Goal: Information Seeking & Learning: Find specific fact

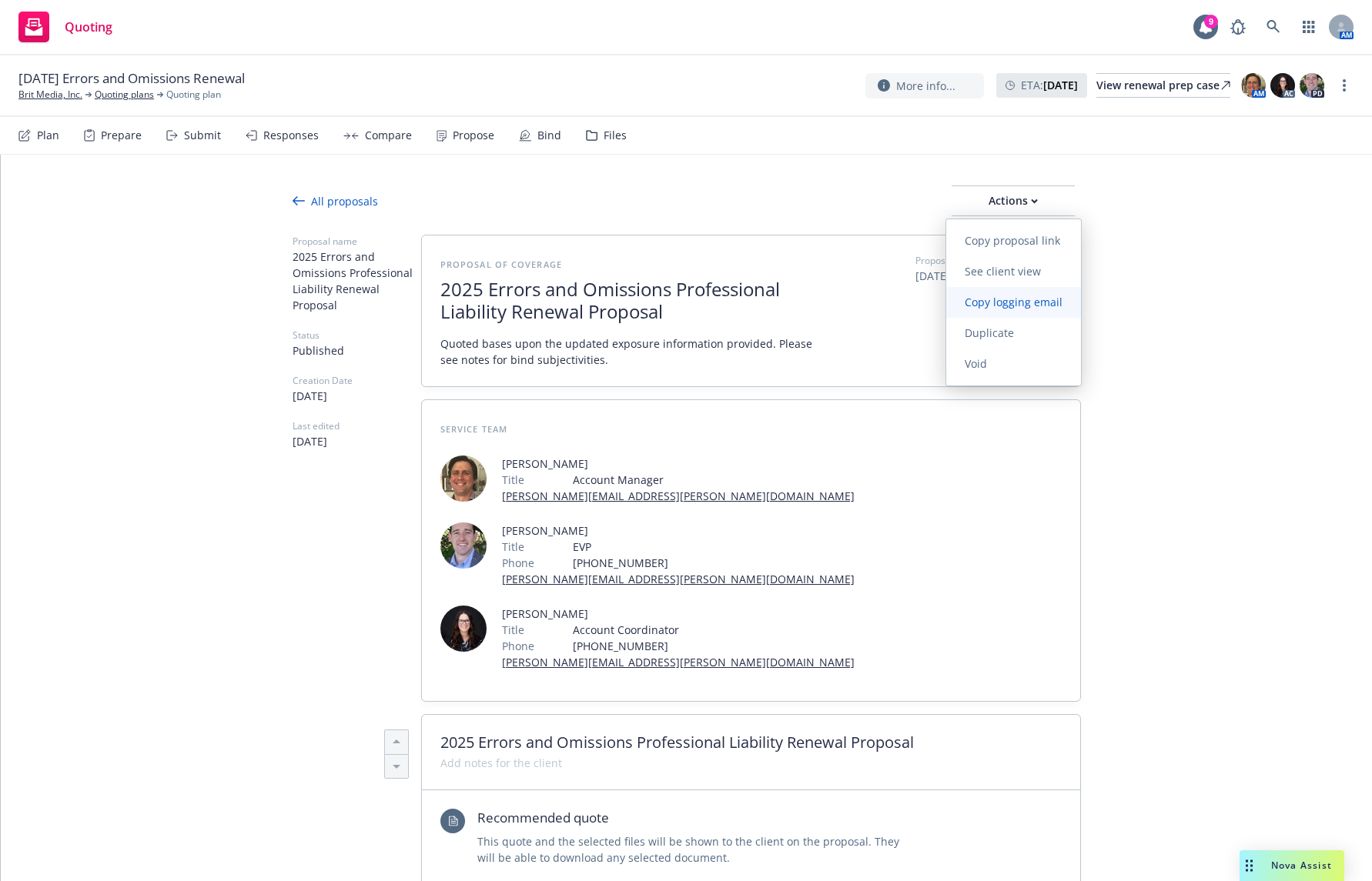
click at [1045, 305] on span "Copy logging email" at bounding box center [1013, 301] width 134 height 15
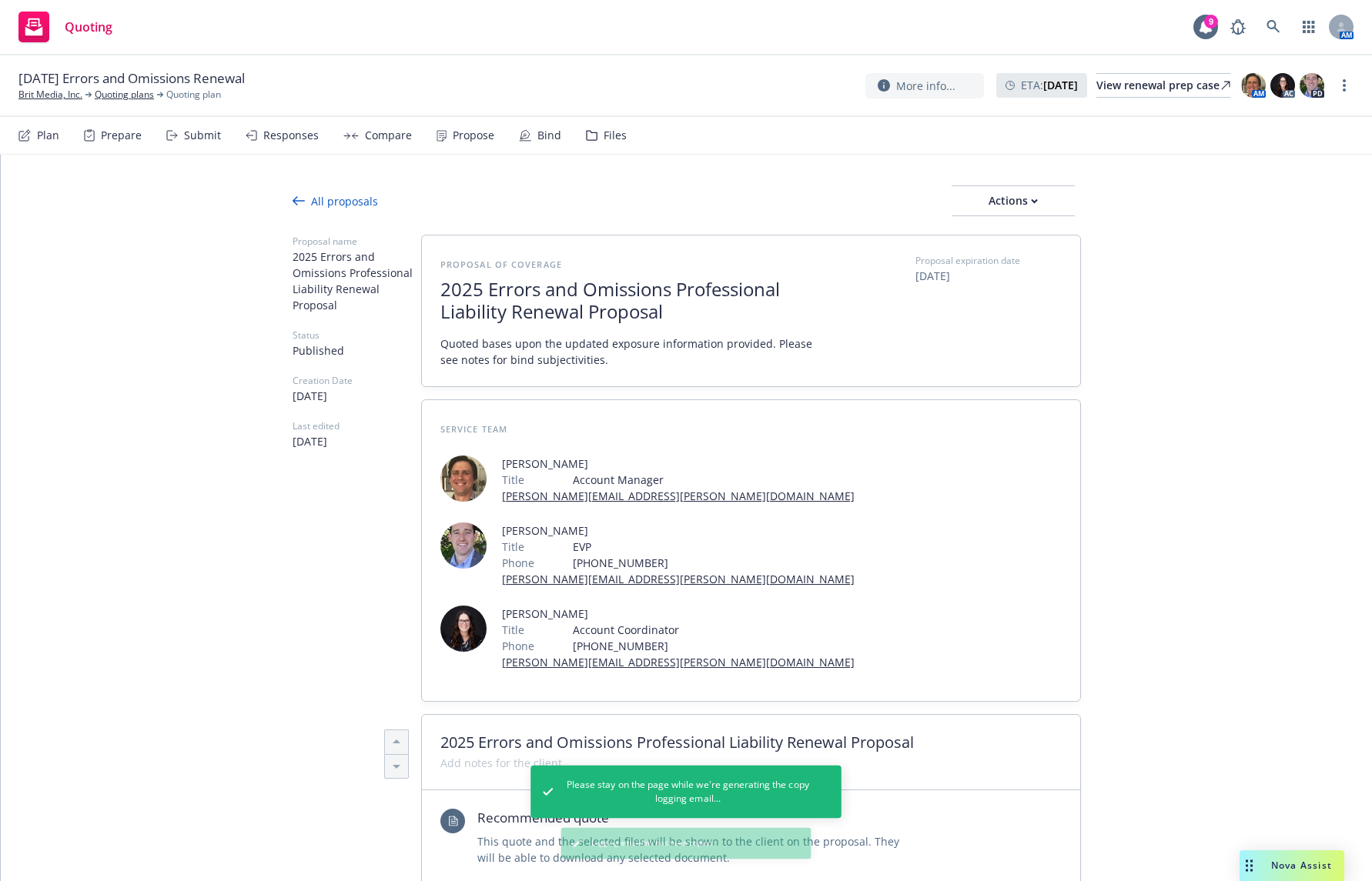
type textarea "x"
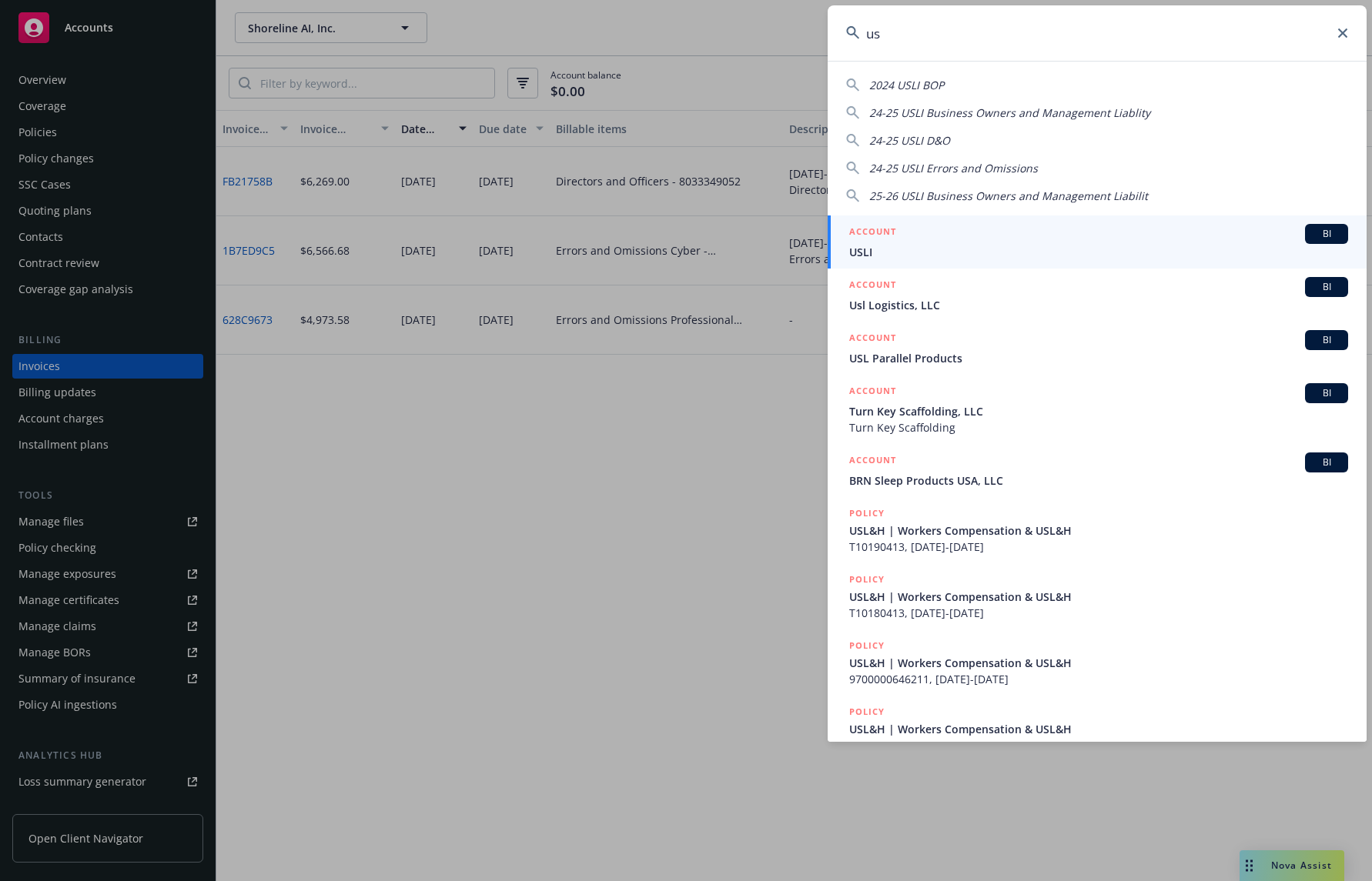
type input "u"
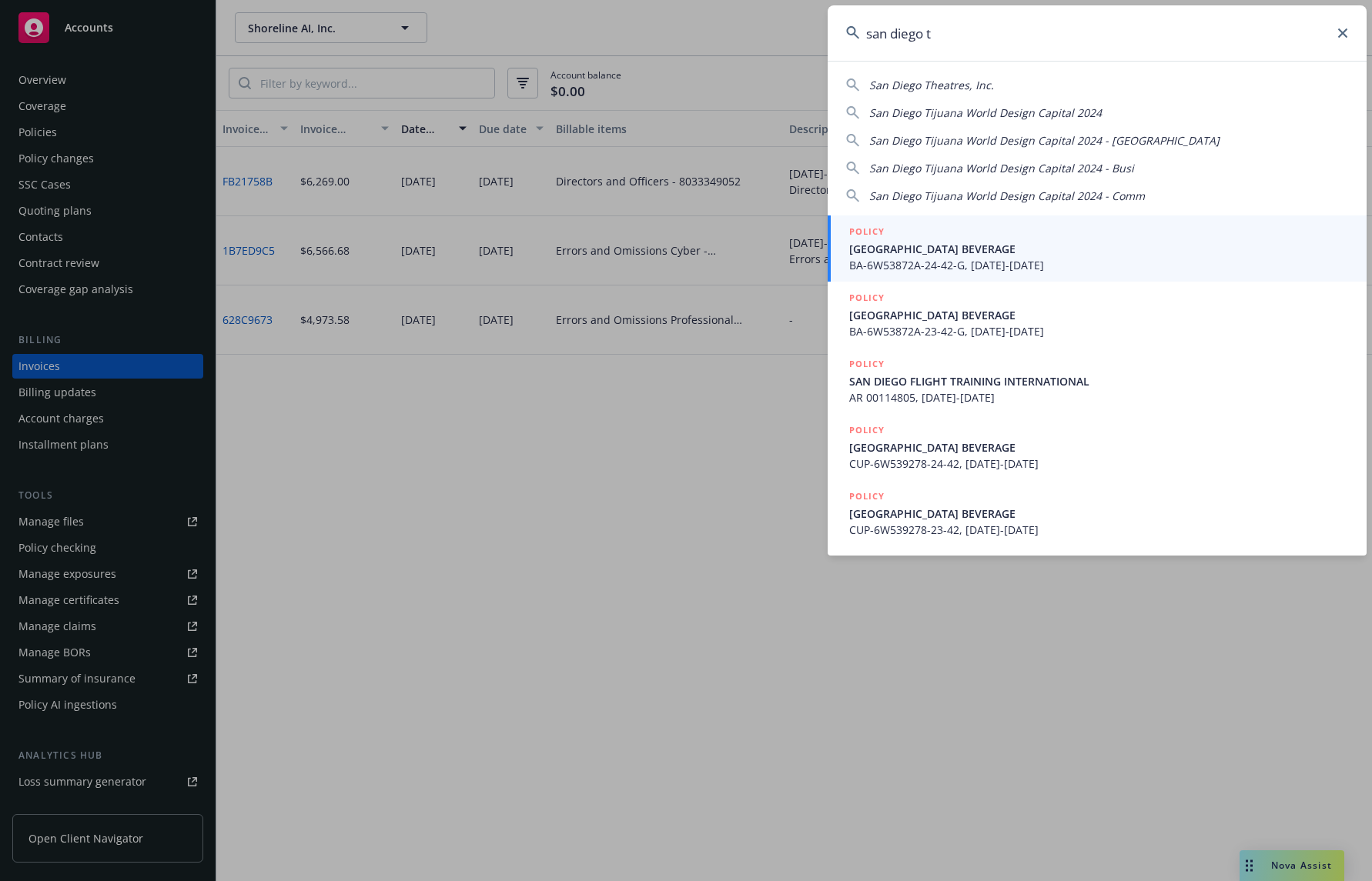
click at [1011, 115] on span "San Diego Tijuana World Design Capital 2024" at bounding box center [985, 113] width 232 height 15
type input "San Diego Tijuana World Design Capital 2024"
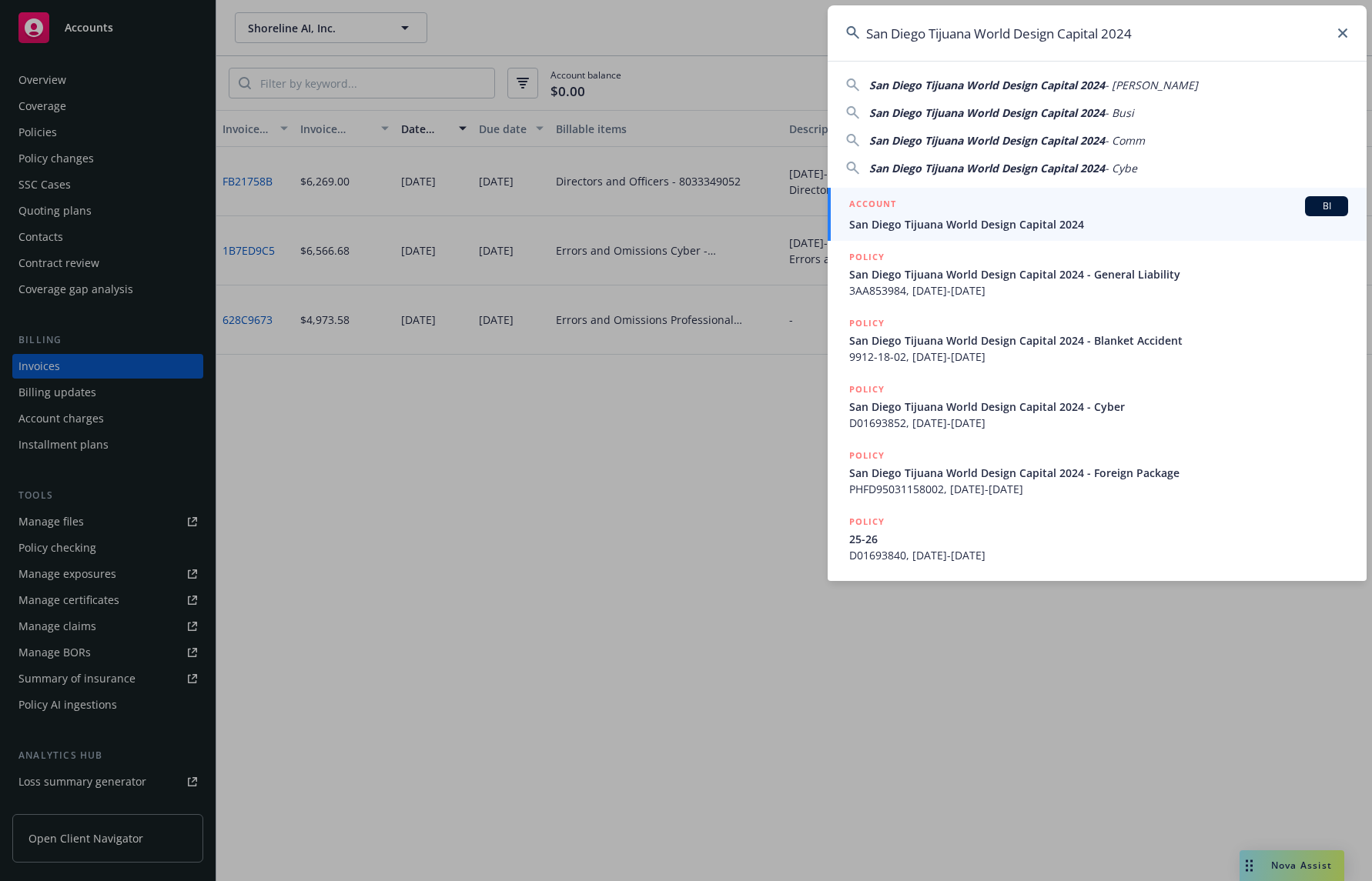
click at [962, 211] on div "ACCOUNT BI" at bounding box center [1099, 206] width 499 height 20
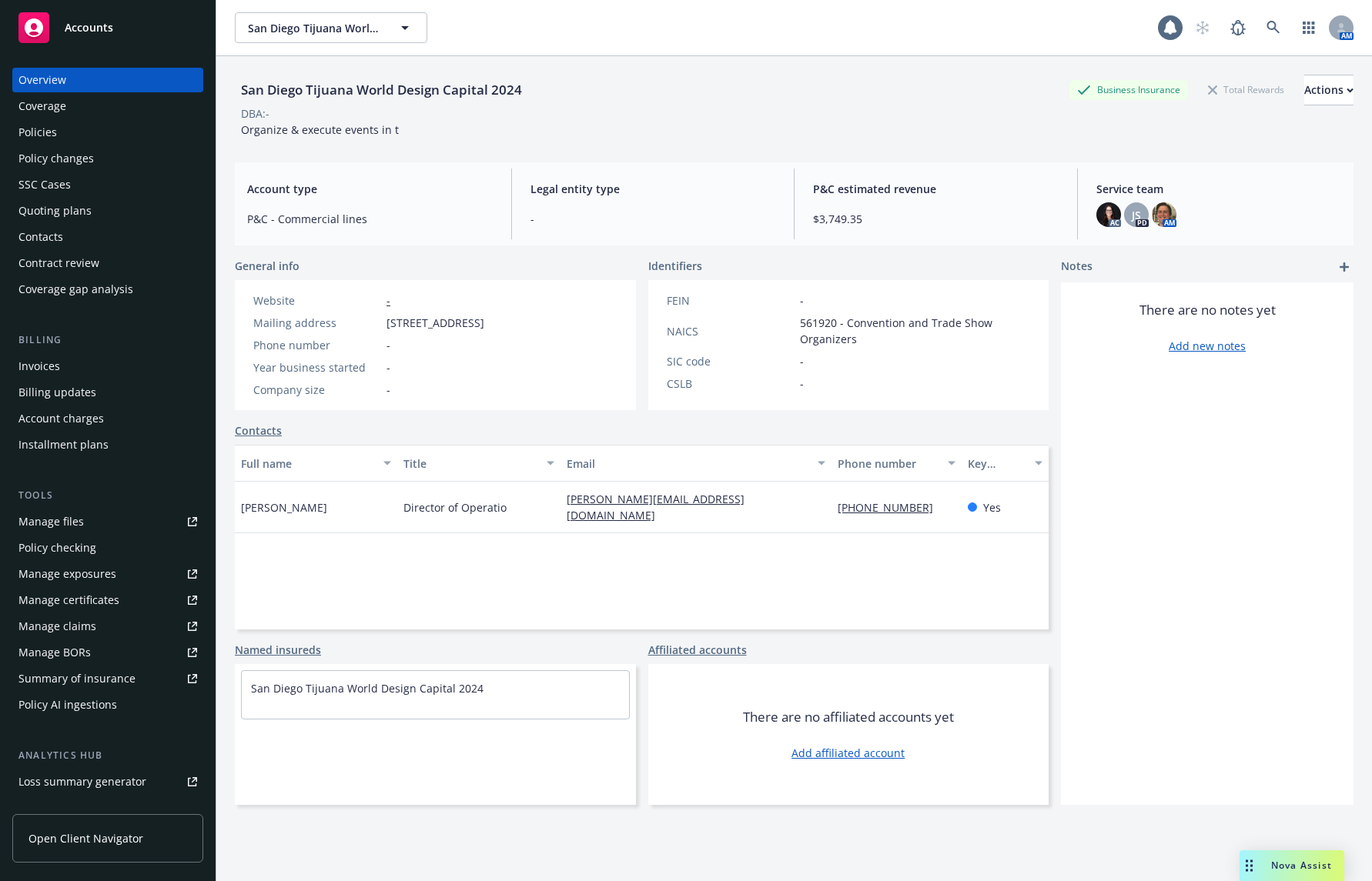
click at [114, 119] on div "Overview Coverage Policies Policy changes SSC Cases Quoting plans Contacts Cont…" at bounding box center [107, 185] width 191 height 234
click at [119, 134] on div "Policies" at bounding box center [107, 133] width 179 height 24
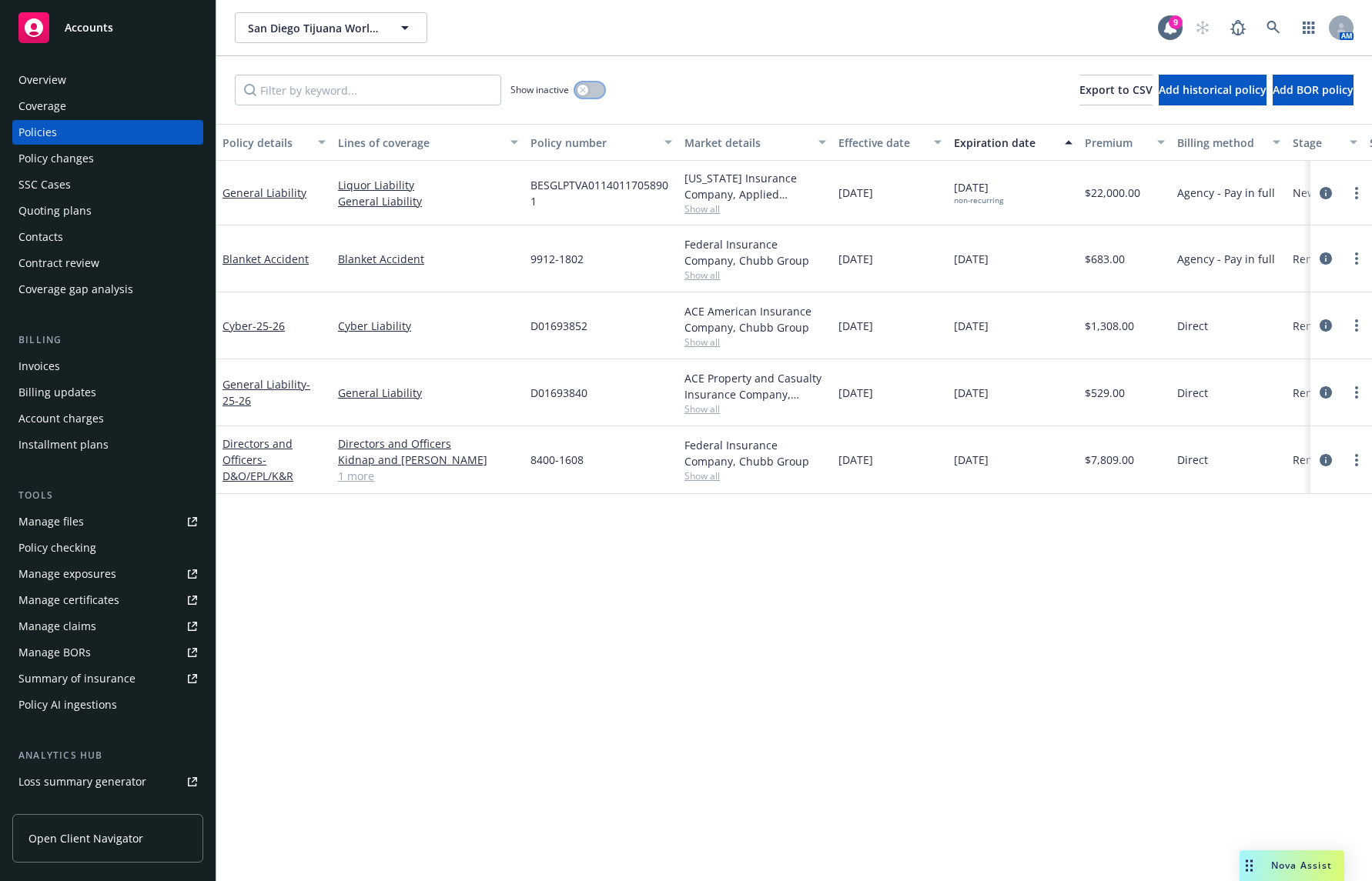
click at [596, 90] on button "button" at bounding box center [590, 90] width 29 height 16
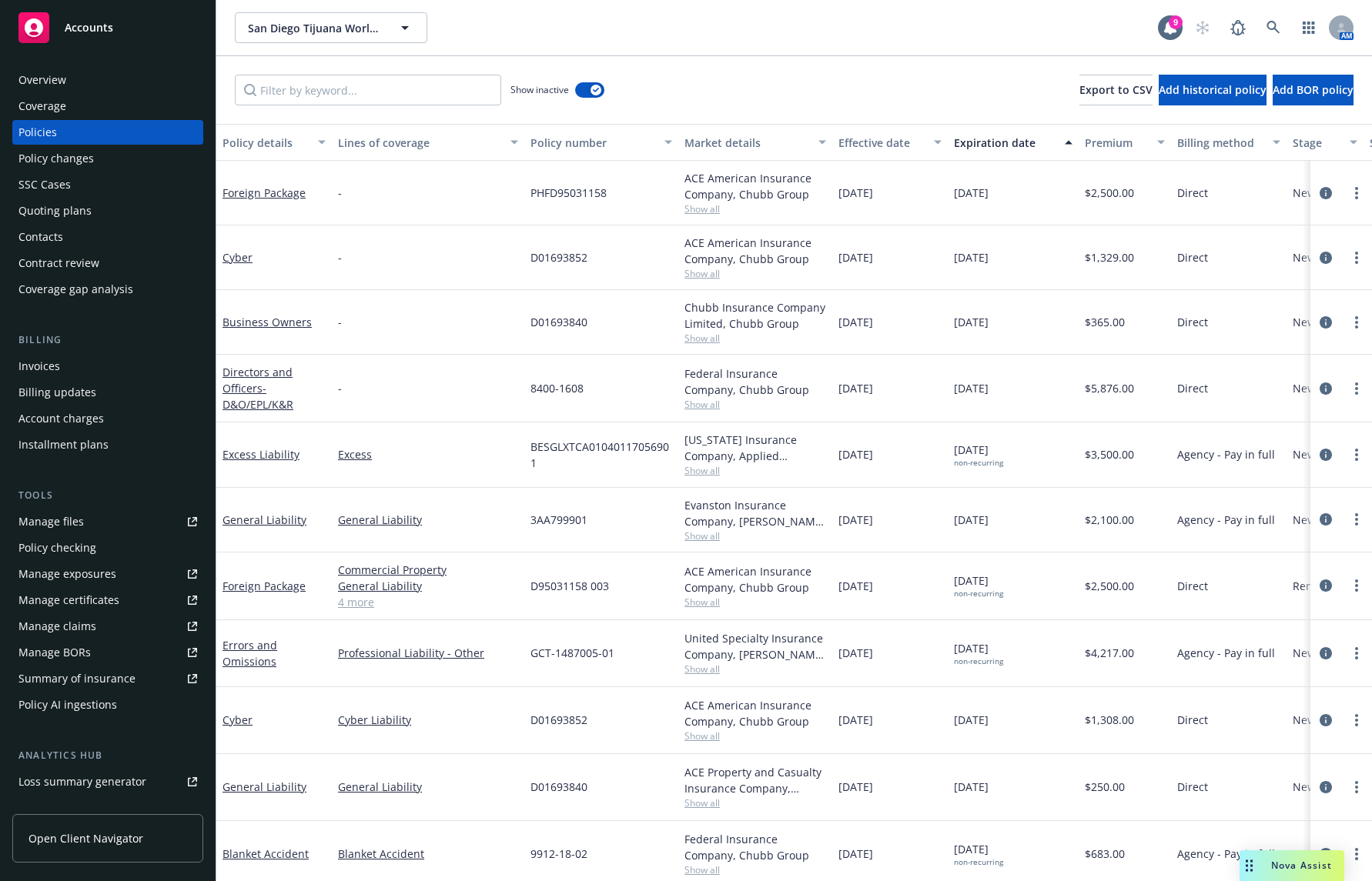
click at [997, 145] on div "Expiration date" at bounding box center [1005, 142] width 101 height 16
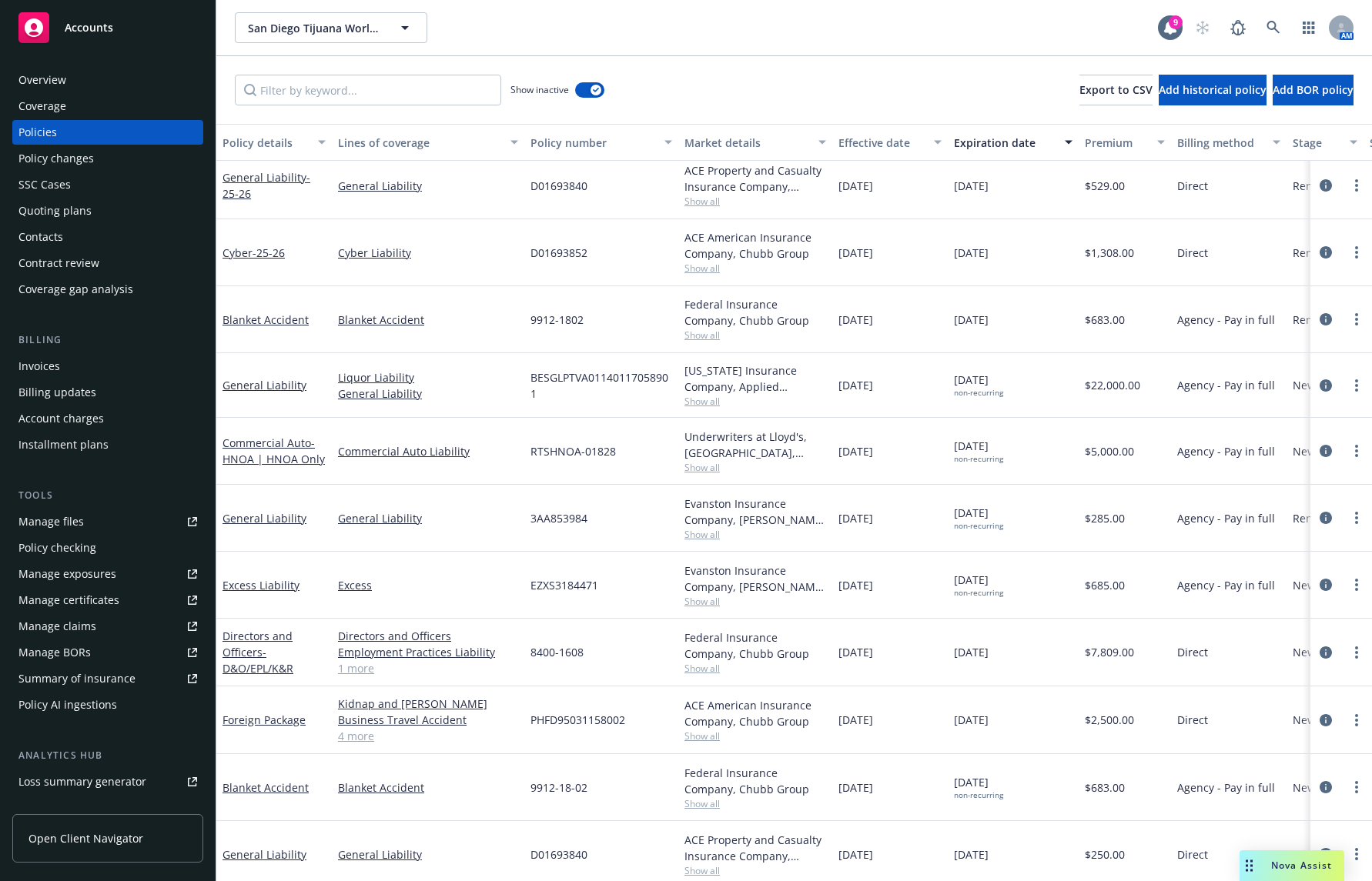
scroll to position [77, 0]
click at [1320, 385] on icon "circleInformation" at bounding box center [1326, 385] width 12 height 12
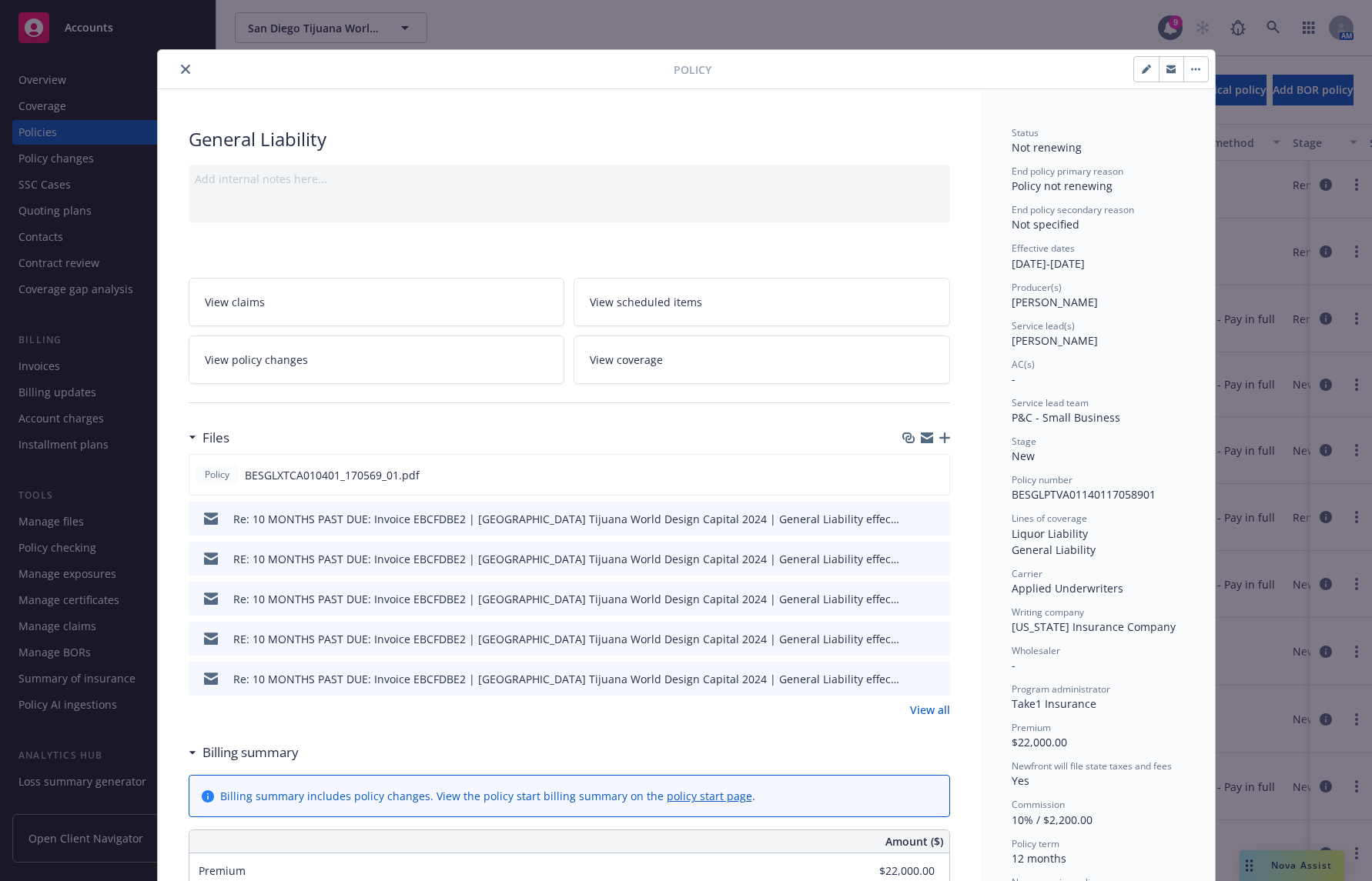
click at [185, 70] on button "close" at bounding box center [185, 68] width 18 height 18
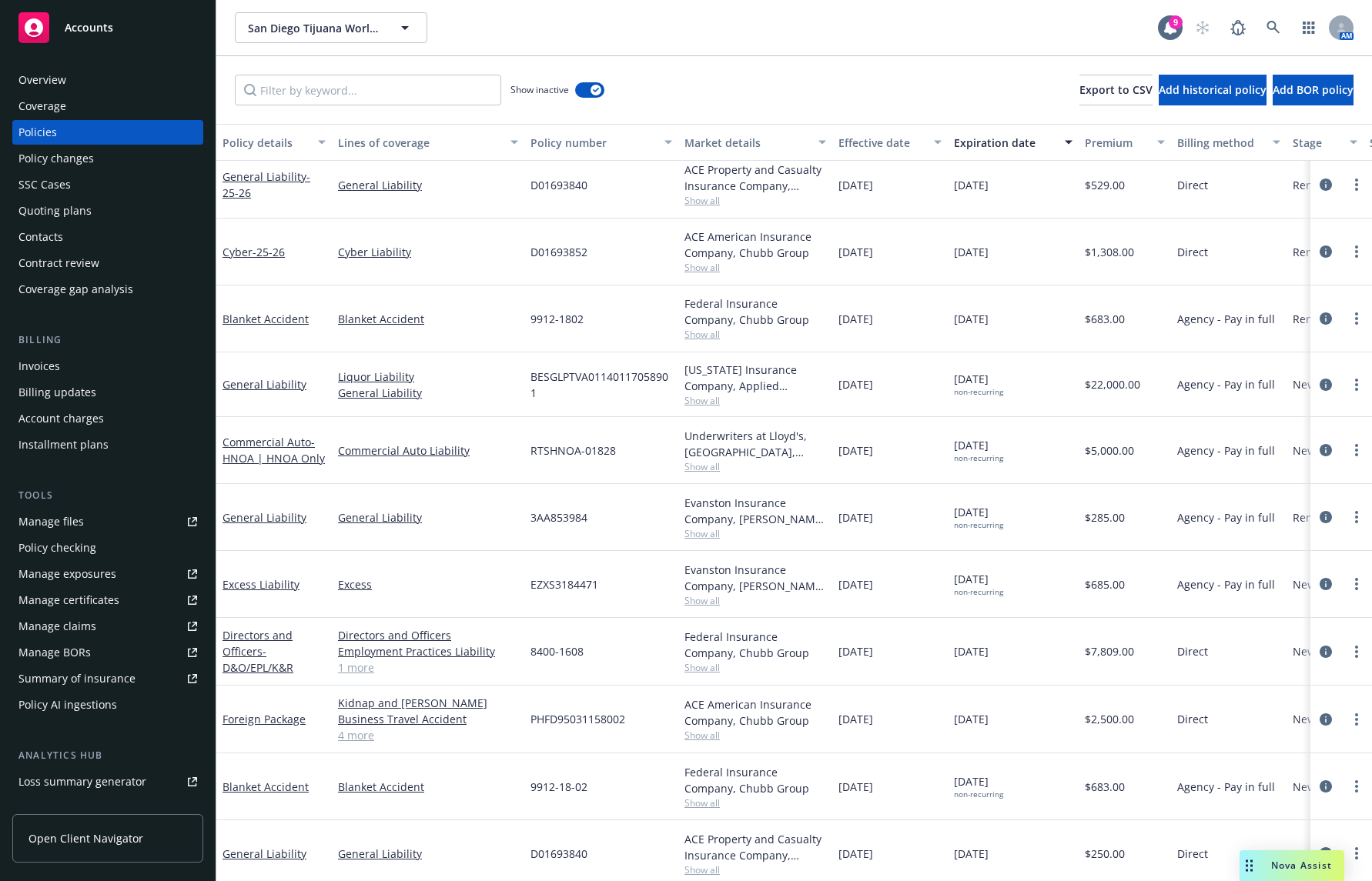
click at [1368, 73] on div "Show inactive Export to CSV Add historical policy Add BOR policy" at bounding box center [794, 90] width 1155 height 68
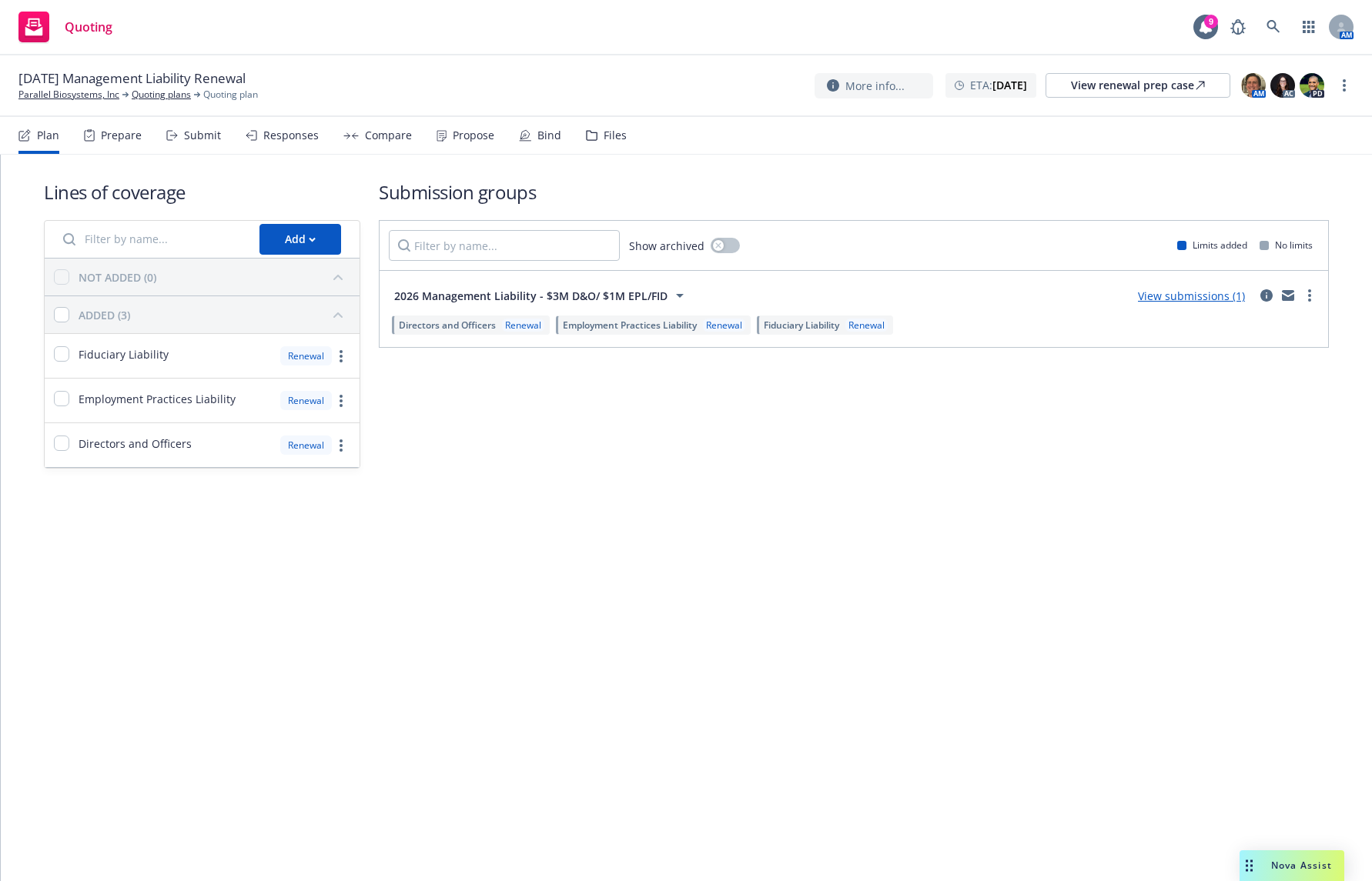
click at [676, 295] on icon at bounding box center [679, 295] width 8 height 3
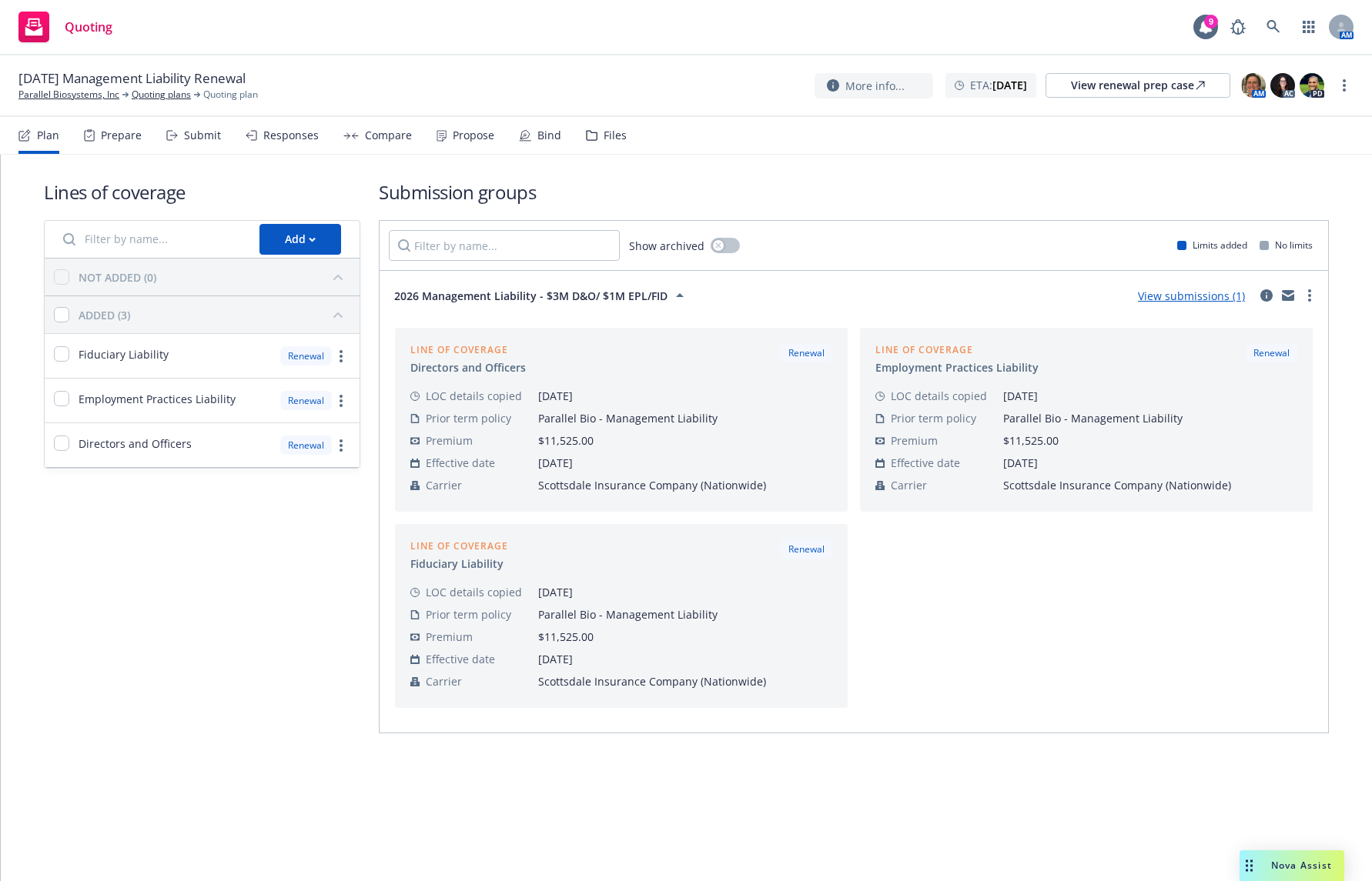
click at [652, 292] on span "2026 Management Liability - $3M D&O/ $1M EPL/FID" at bounding box center [530, 295] width 273 height 16
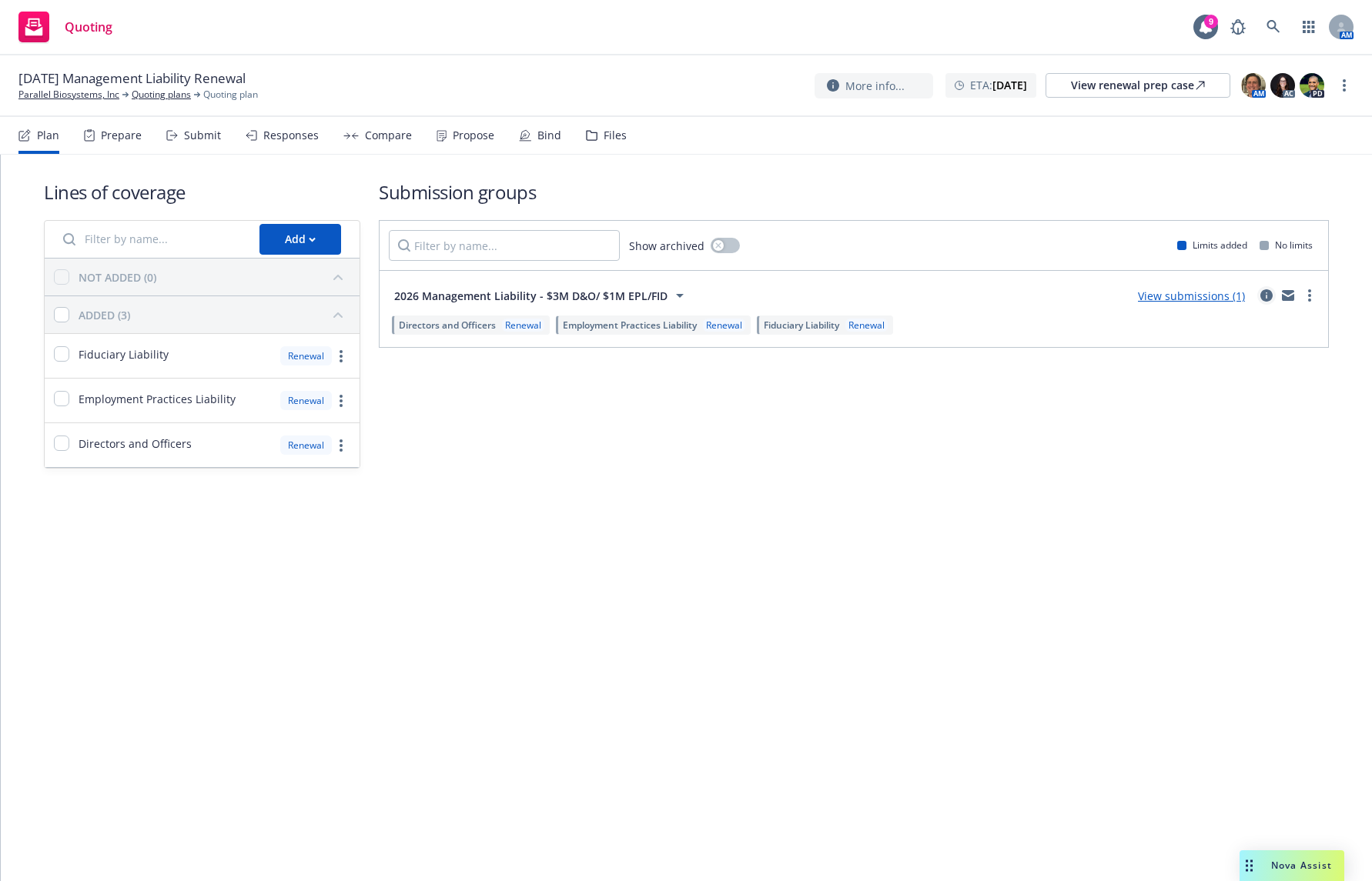
click at [1263, 295] on icon "circleInformation" at bounding box center [1266, 295] width 12 height 12
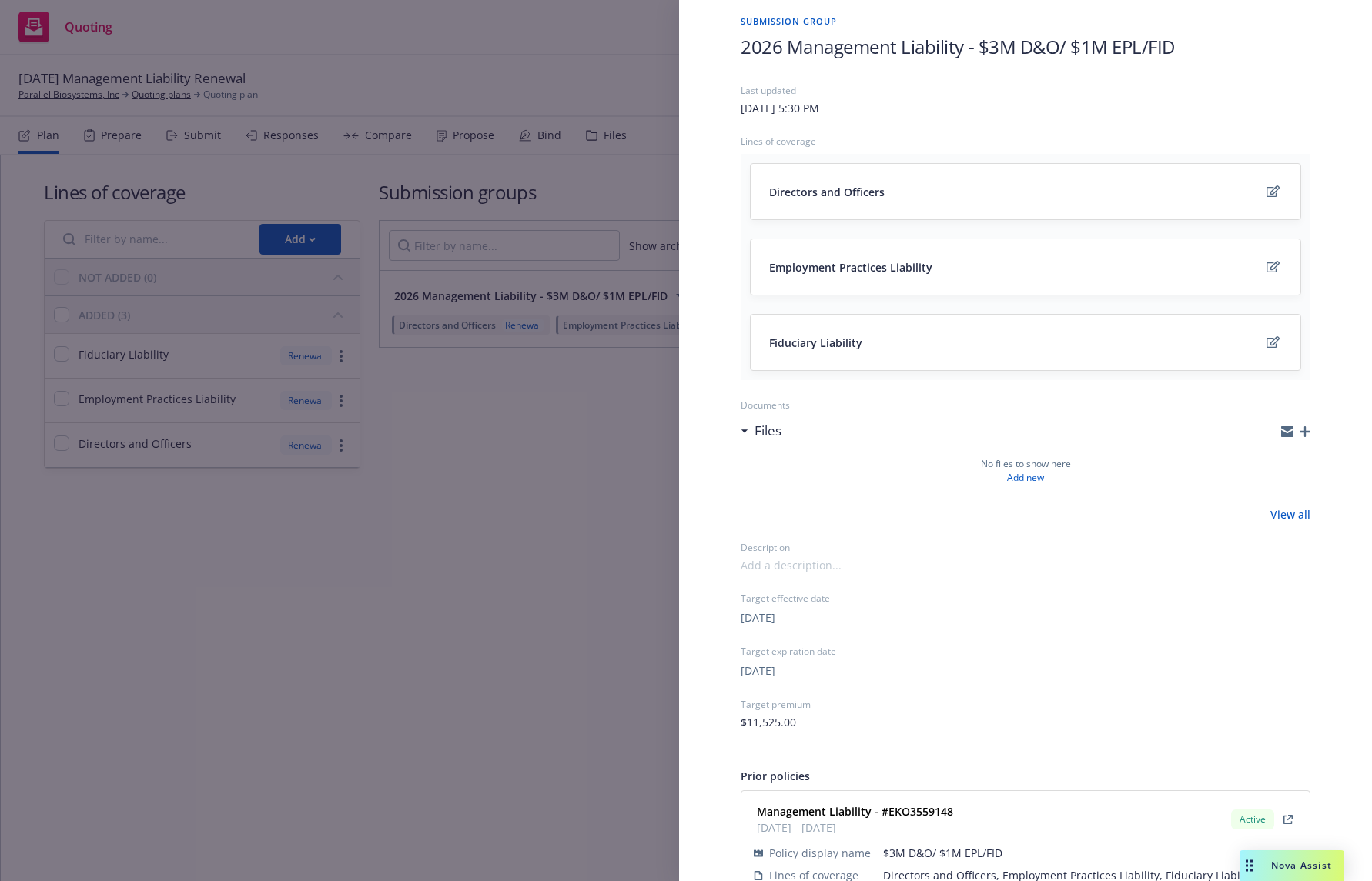
scroll to position [119, 0]
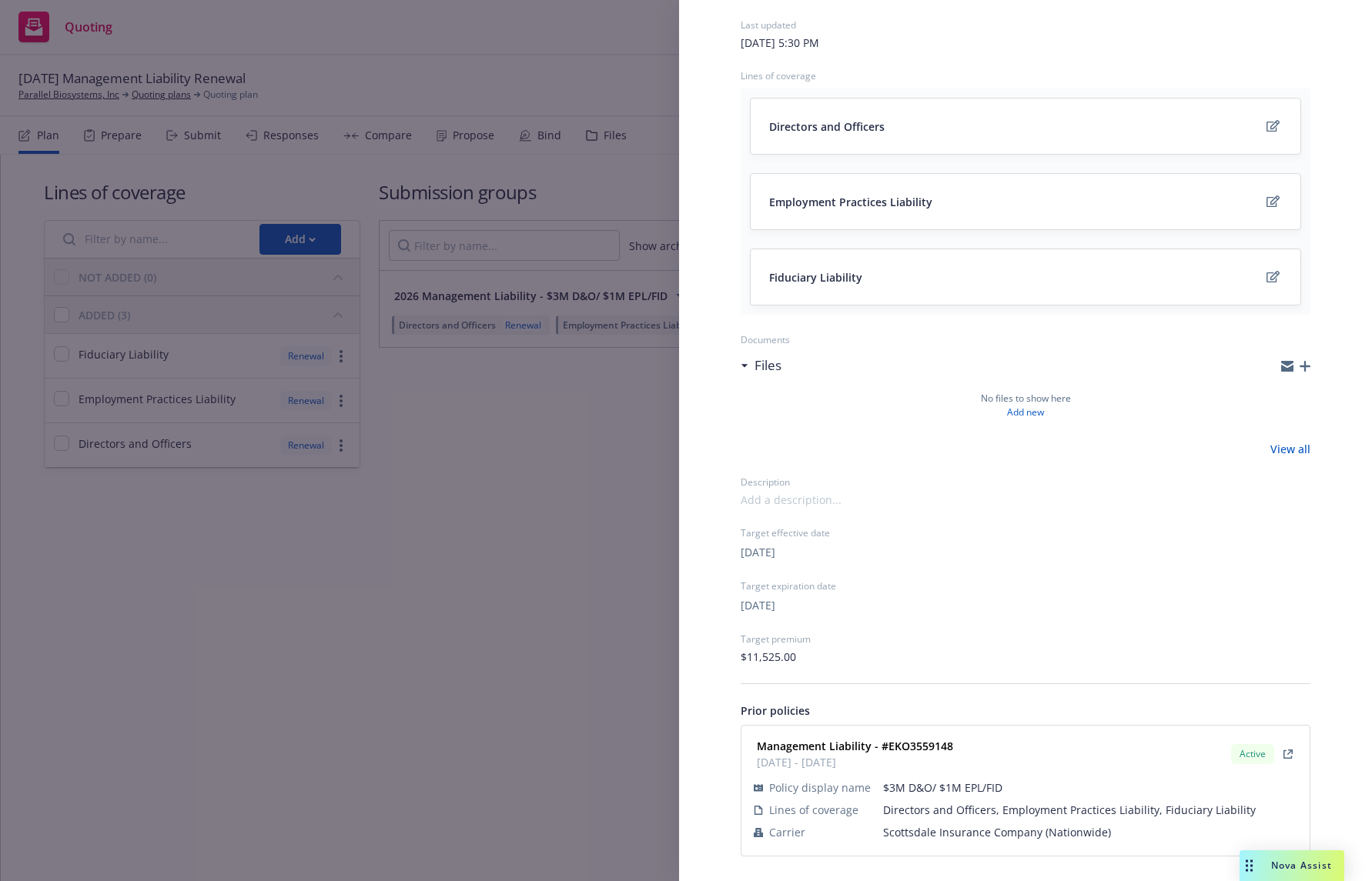
click at [553, 500] on div "Submission group 2026 Management Liability - $3M D&O/ $1M EPL/FID Last updated …" at bounding box center [686, 440] width 1372 height 881
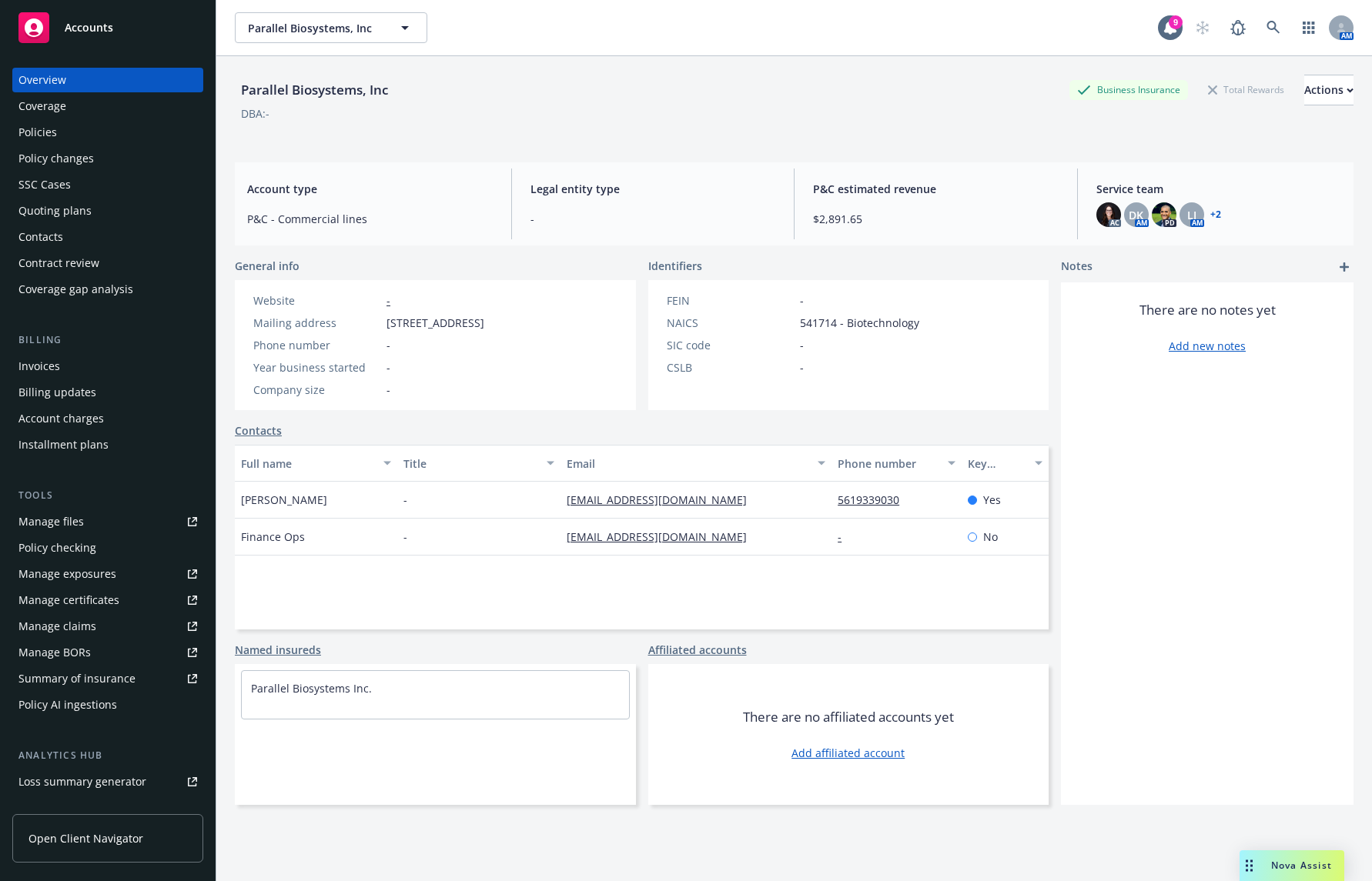
click at [137, 124] on div "Policies" at bounding box center [107, 133] width 179 height 24
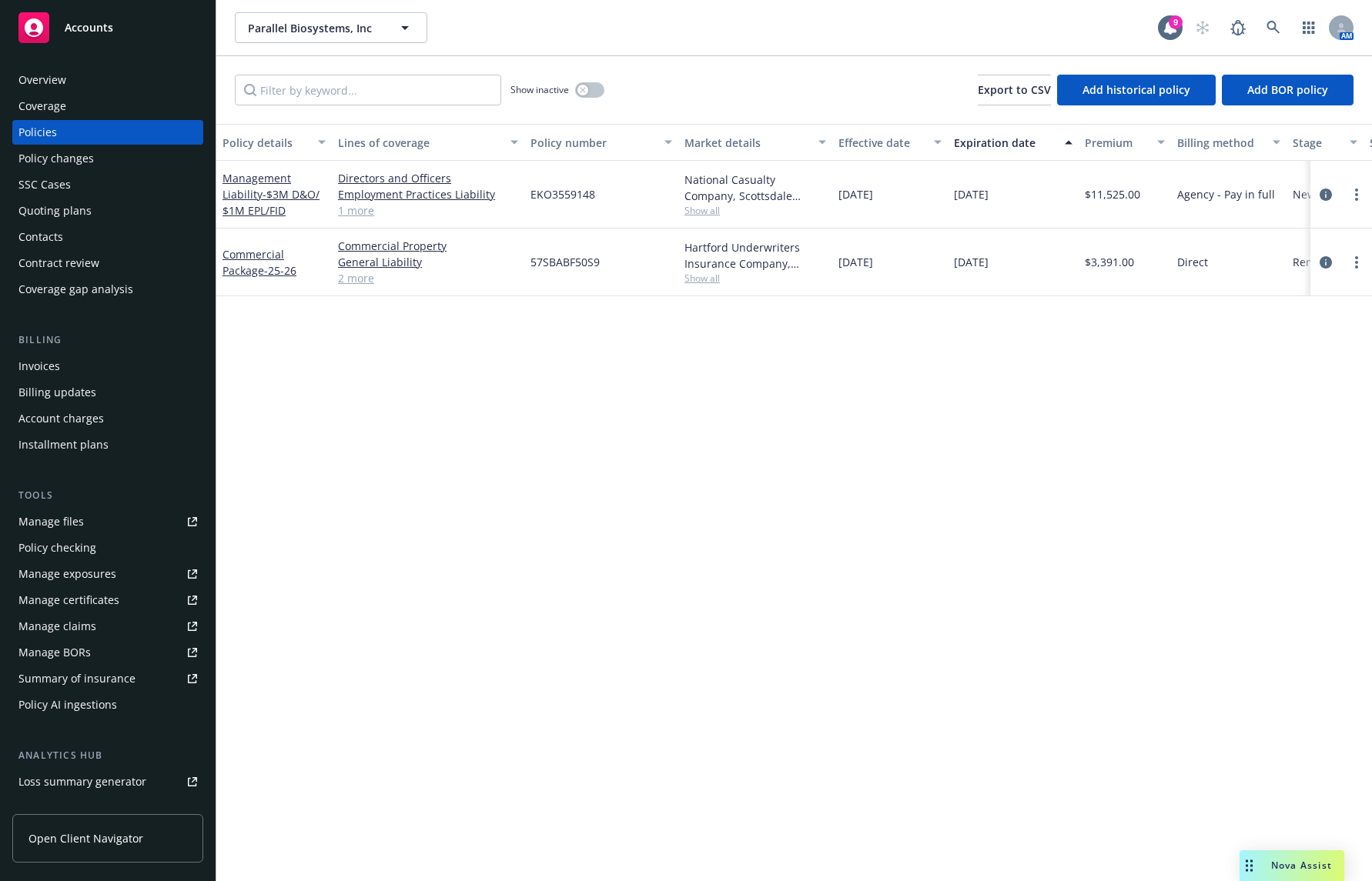
click at [693, 211] on span "Show all" at bounding box center [755, 210] width 141 height 13
click at [690, 204] on span "Show all" at bounding box center [755, 210] width 141 height 13
click at [982, 435] on div "Policy details Lines of coverage Policy number Market details Effective date Ex…" at bounding box center [794, 502] width 1155 height 757
click at [1321, 191] on icon "circleInformation" at bounding box center [1326, 195] width 12 height 12
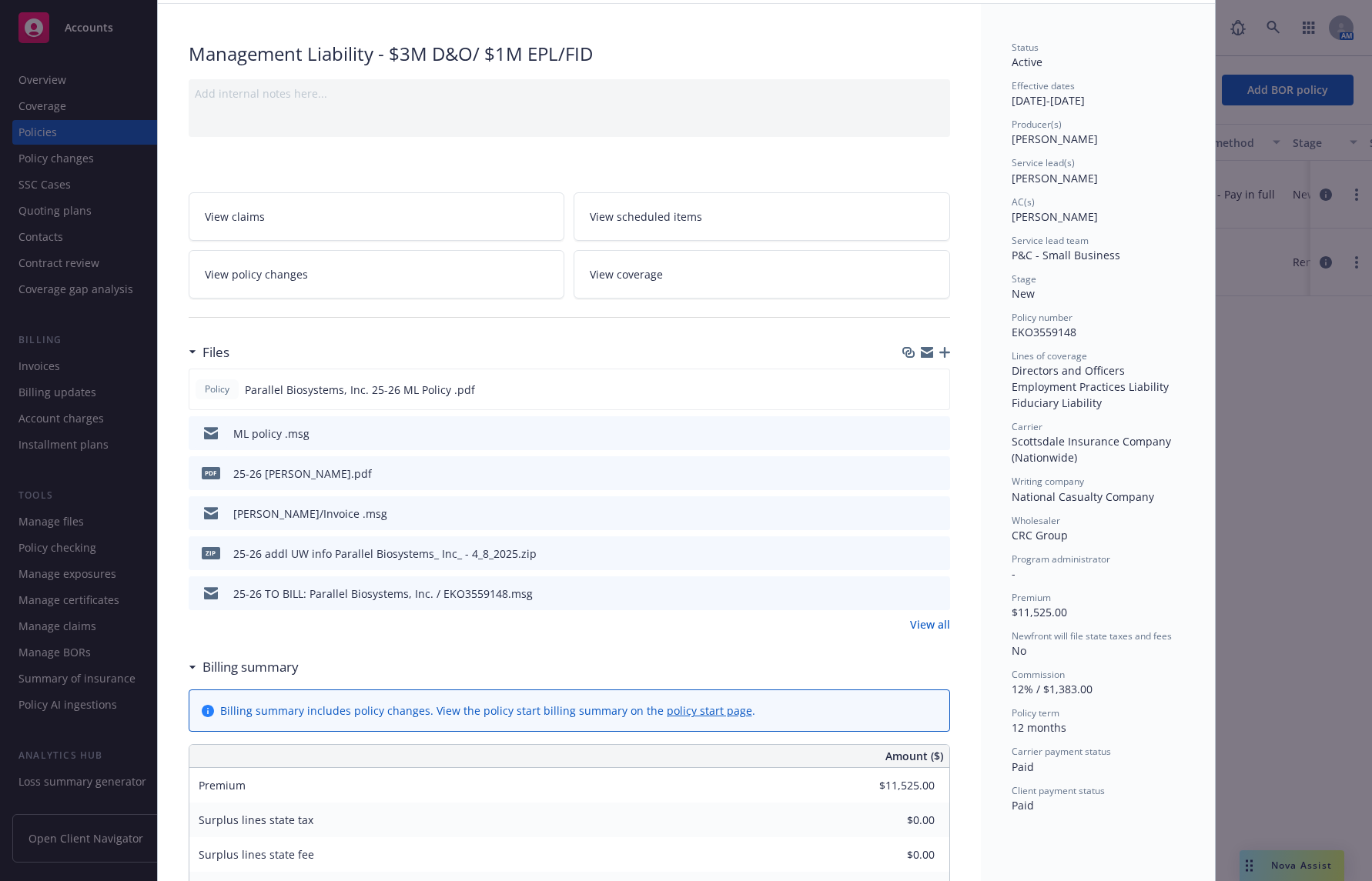
scroll to position [154, 0]
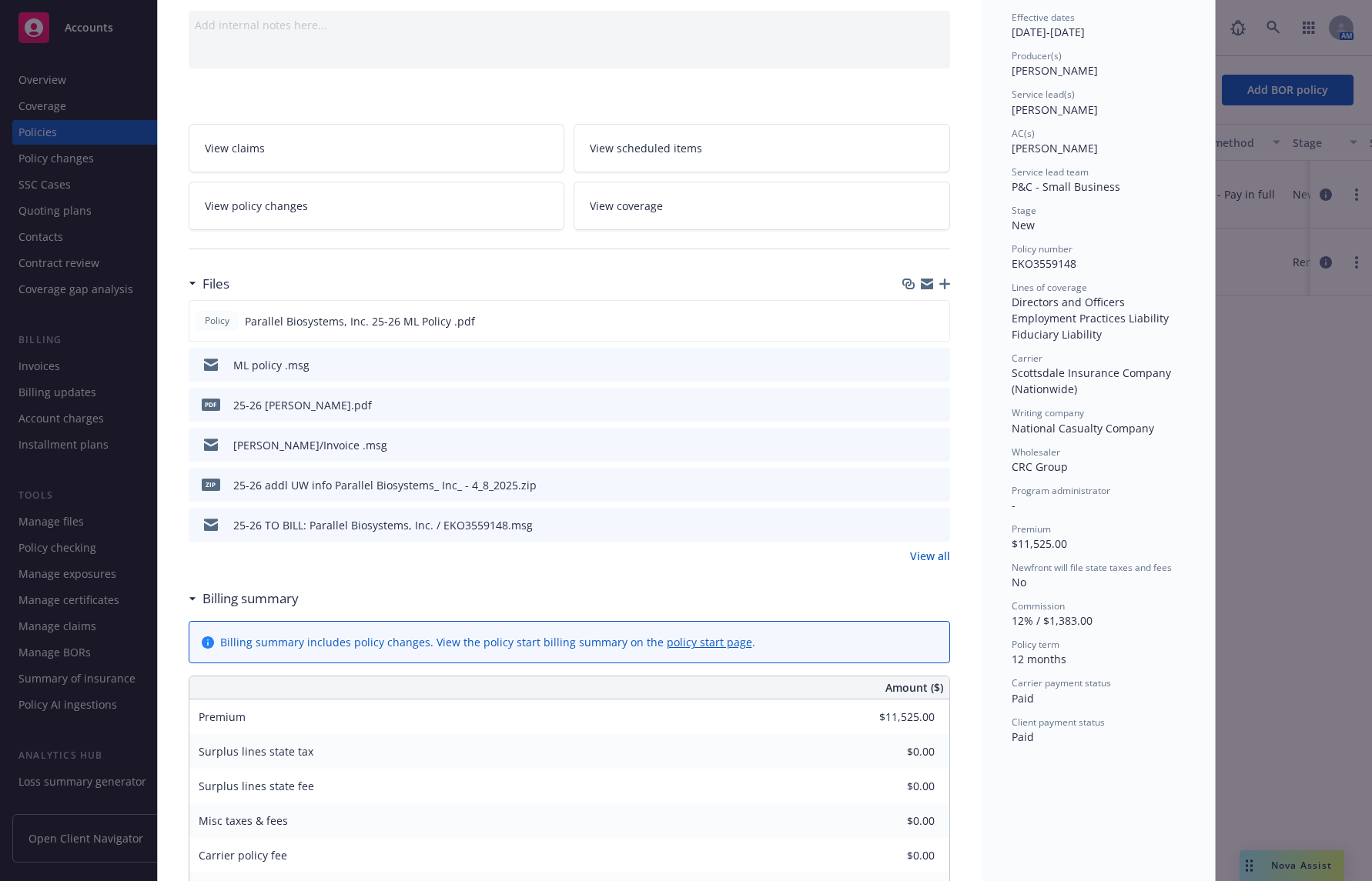
click at [928, 444] on icon "preview file" at bounding box center [935, 444] width 14 height 10
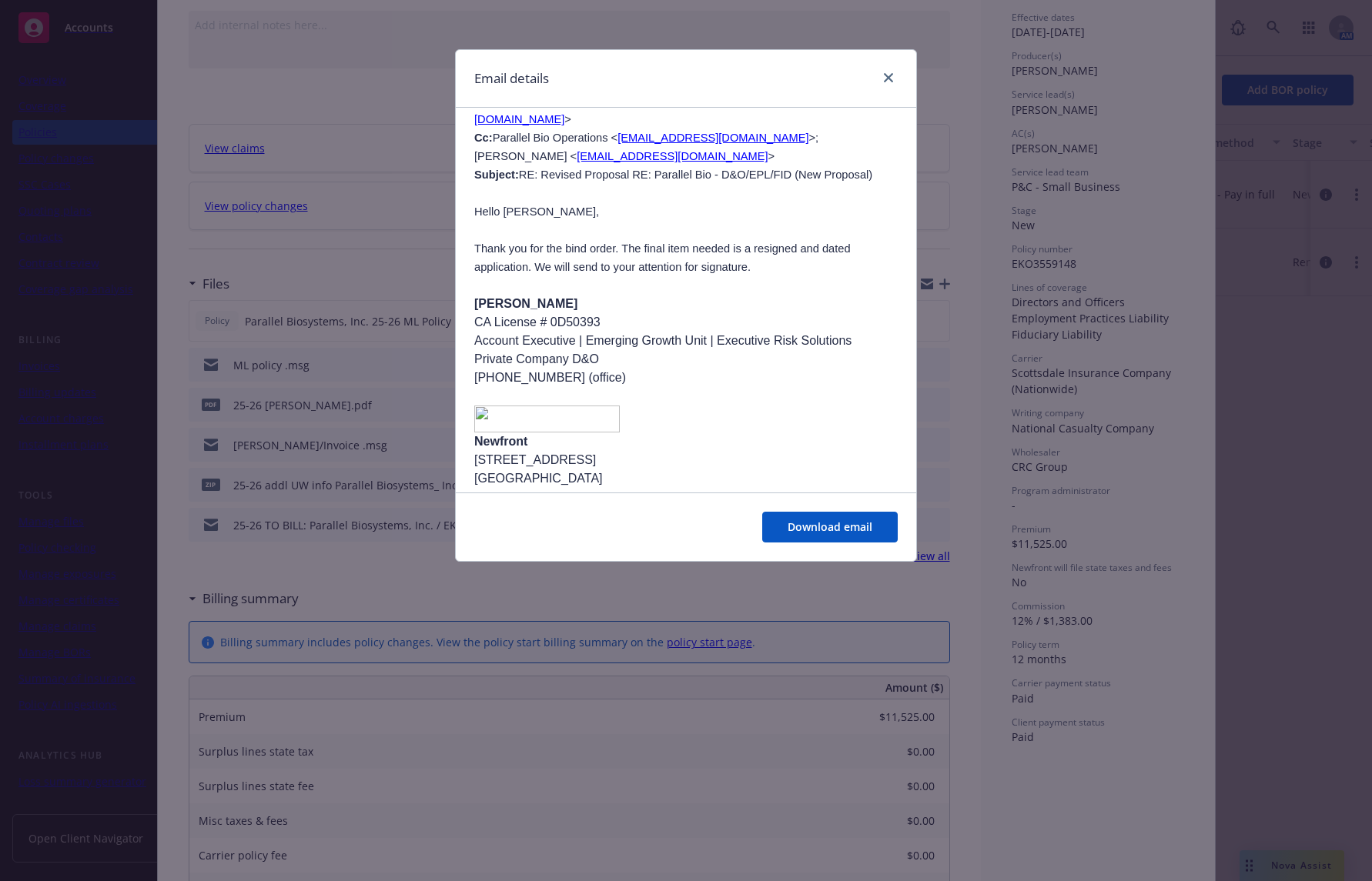
scroll to position [1616, 0]
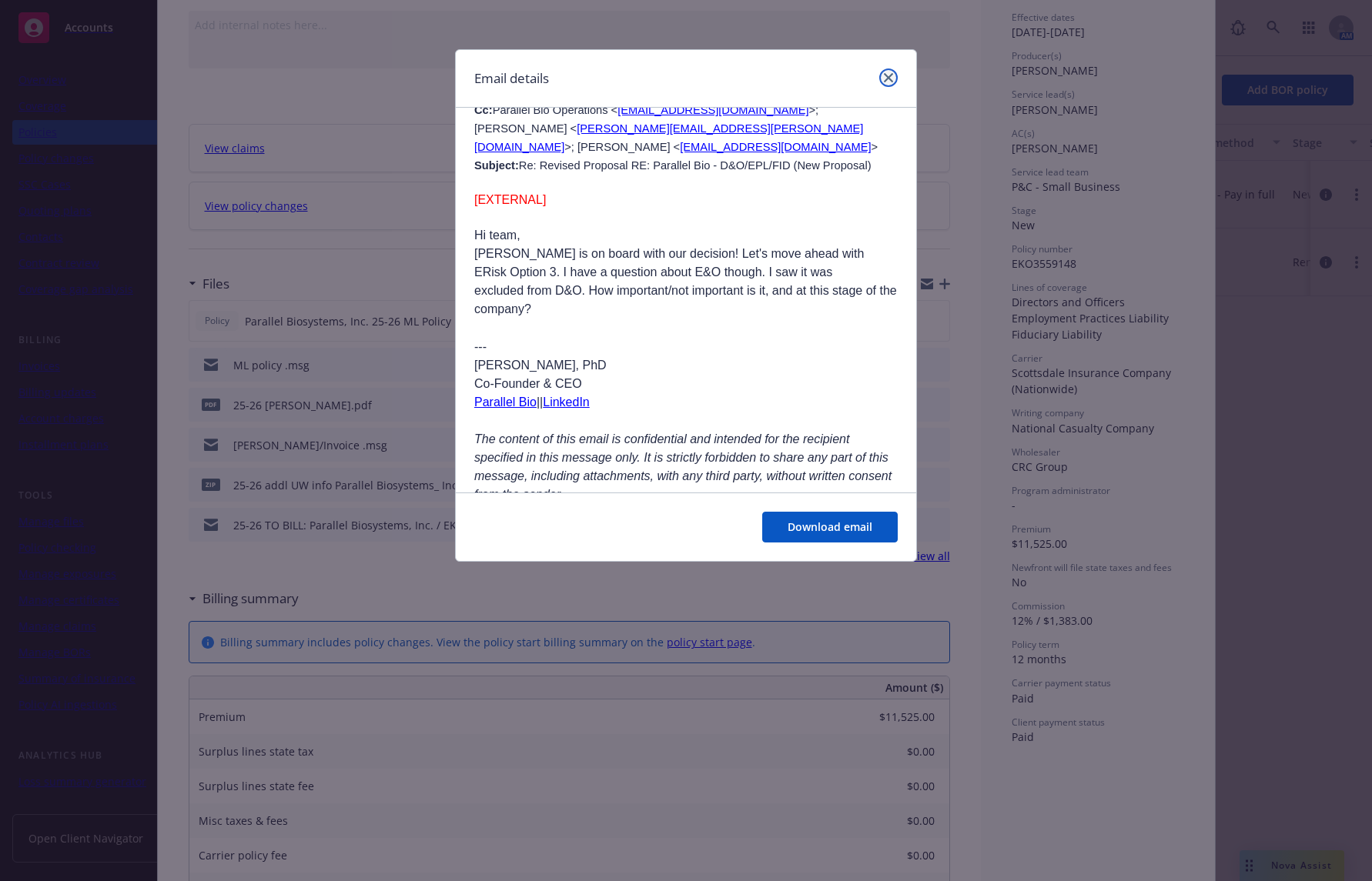
click at [889, 77] on icon "close" at bounding box center [888, 77] width 10 height 10
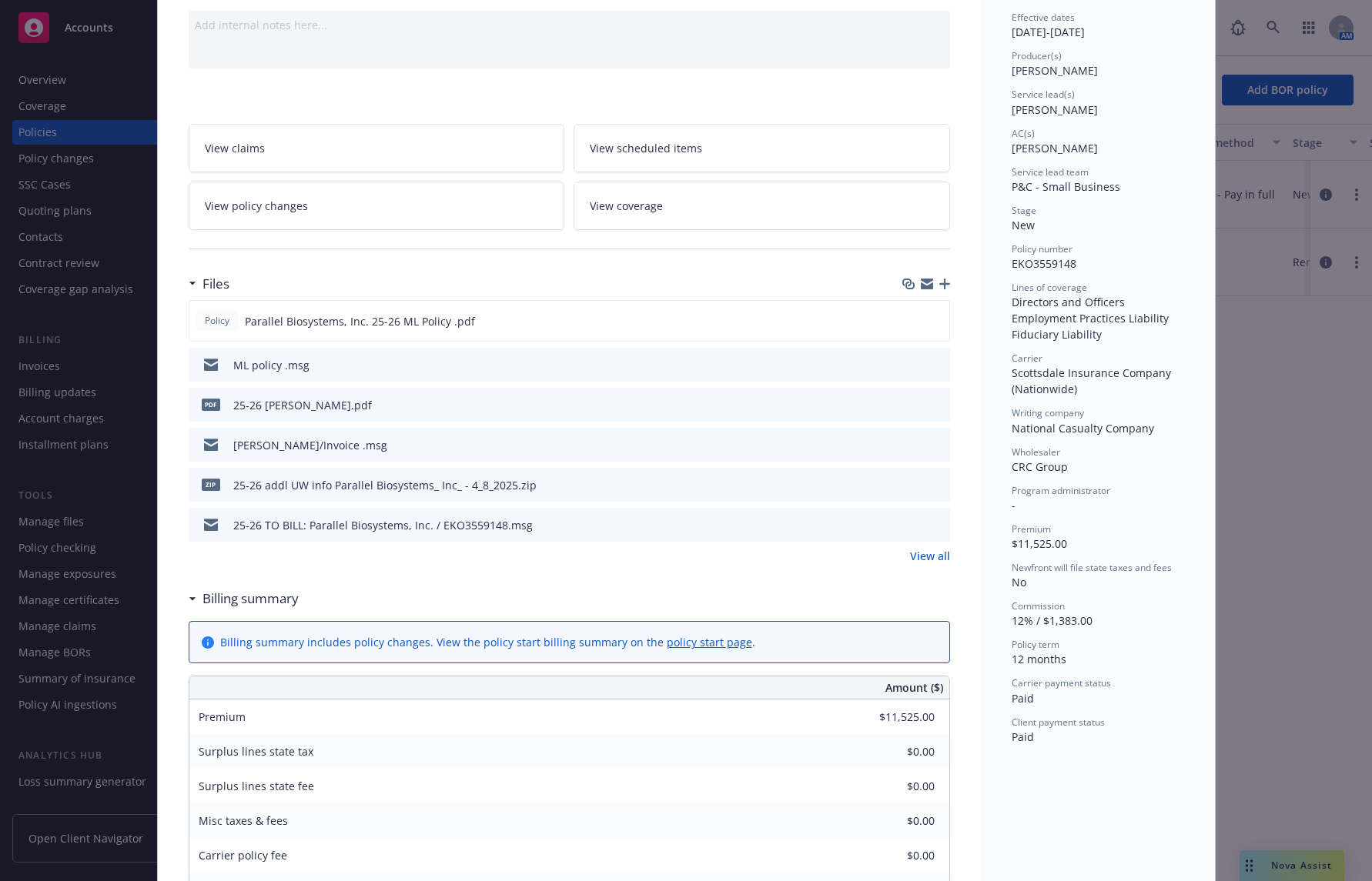
click at [930, 556] on link "View all" at bounding box center [930, 555] width 40 height 16
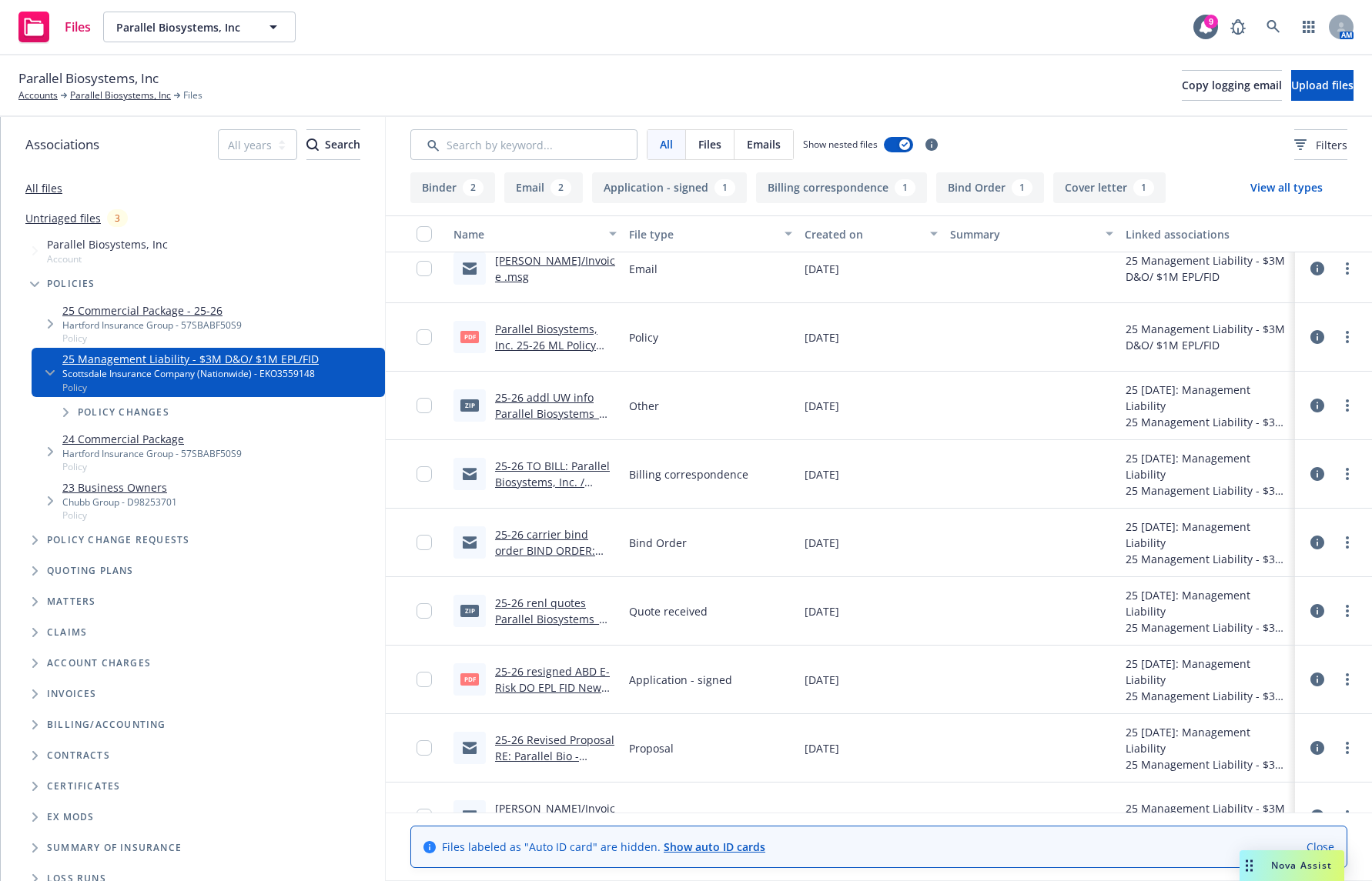
scroll to position [231, 0]
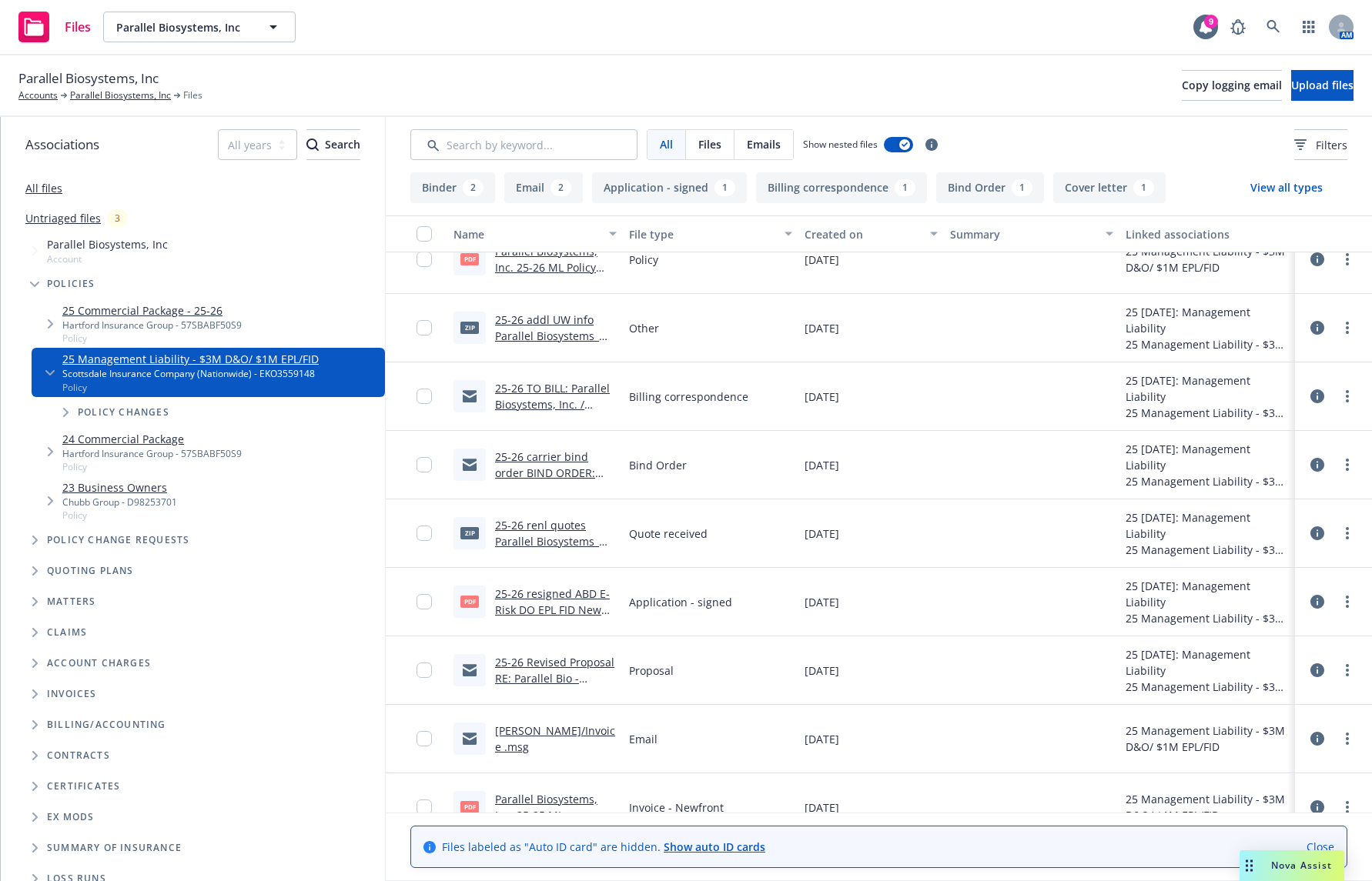
click at [574, 450] on link "25-26 carrier bind order BIND ORDER: Parallel Biosystems, Inc.msg" at bounding box center [546, 481] width 102 height 63
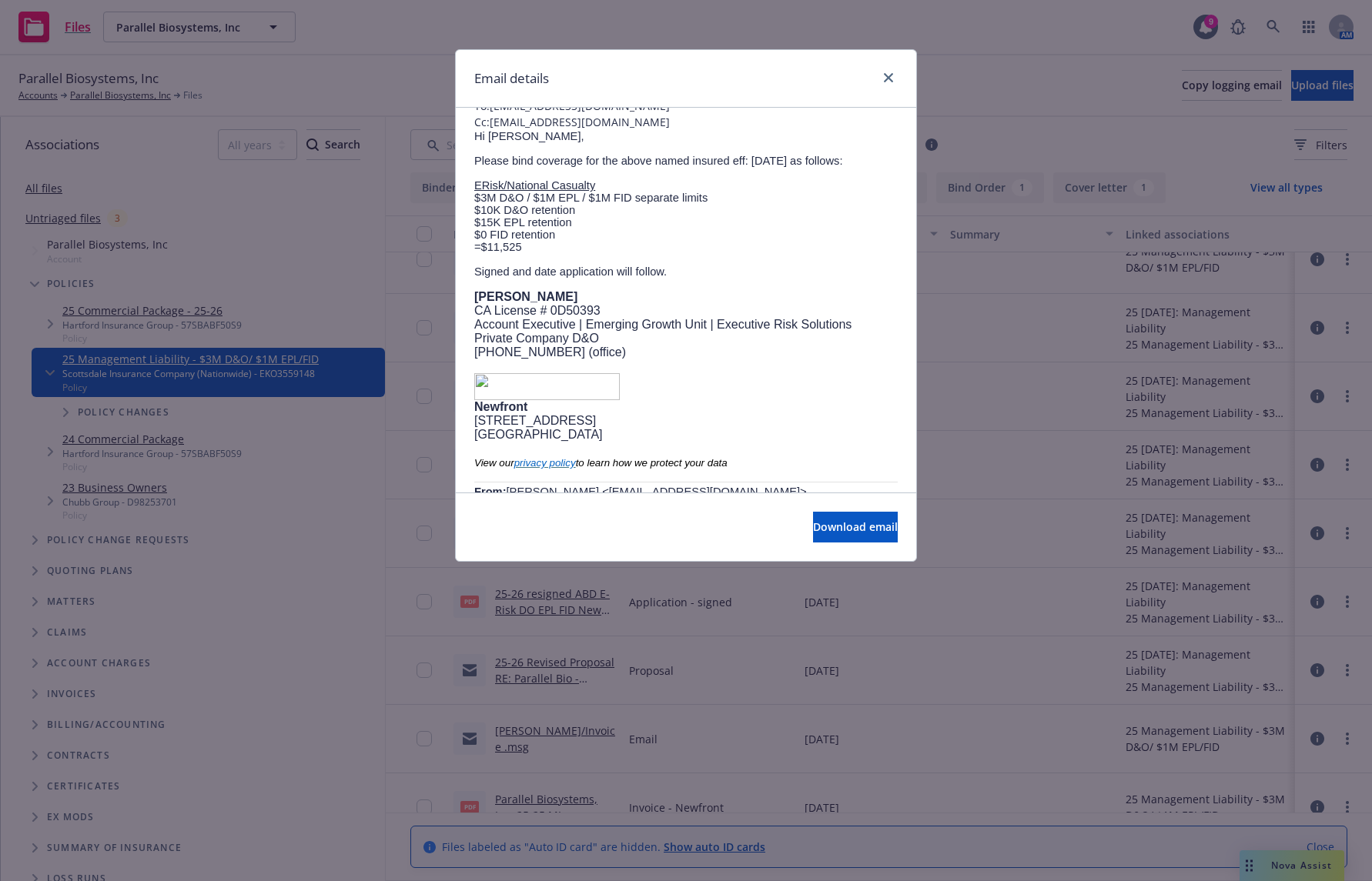
scroll to position [0, 0]
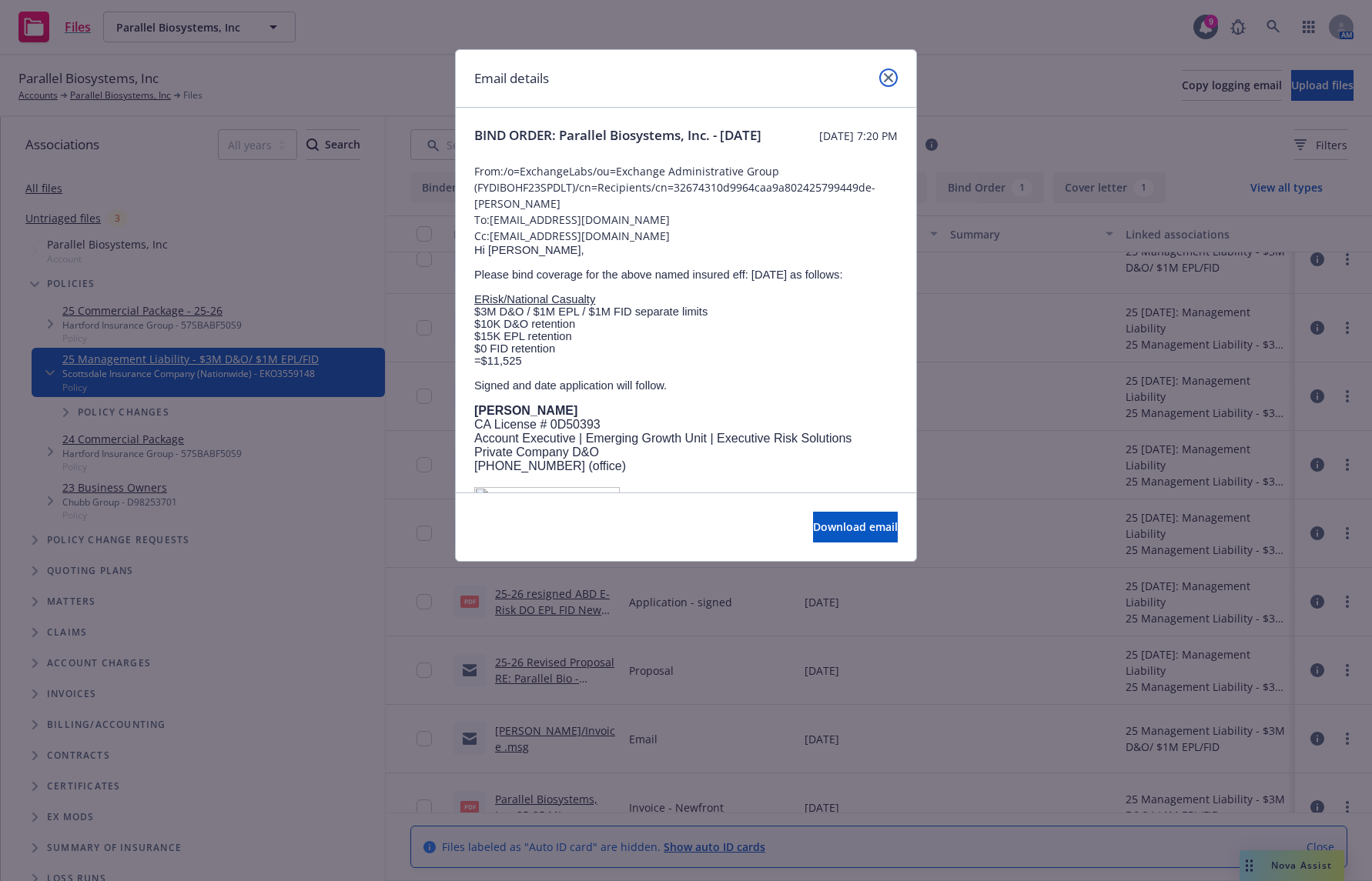
click at [887, 78] on icon "close" at bounding box center [888, 77] width 10 height 10
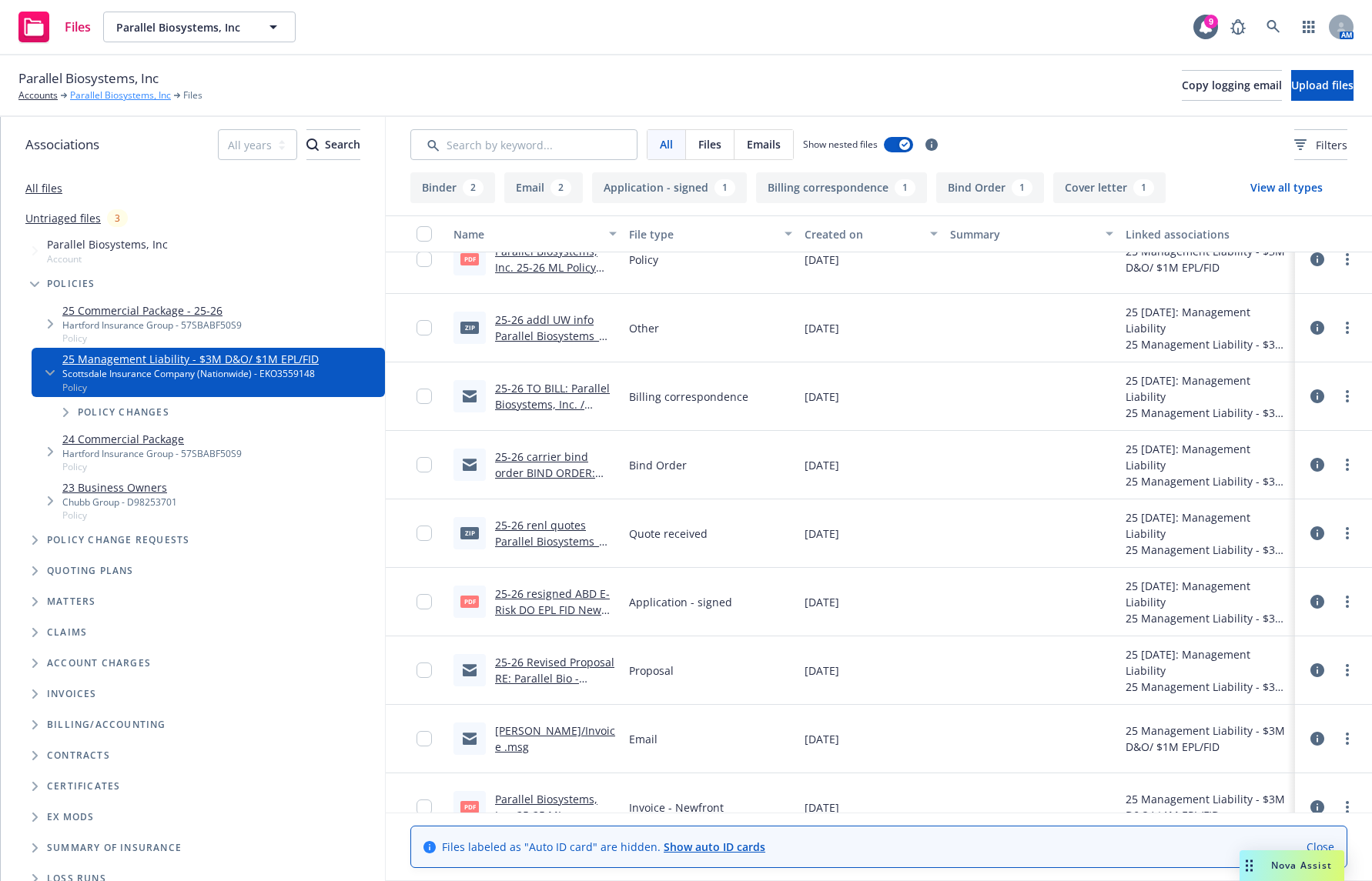
click at [127, 96] on link "Parallel Biosystems, Inc" at bounding box center [120, 95] width 101 height 14
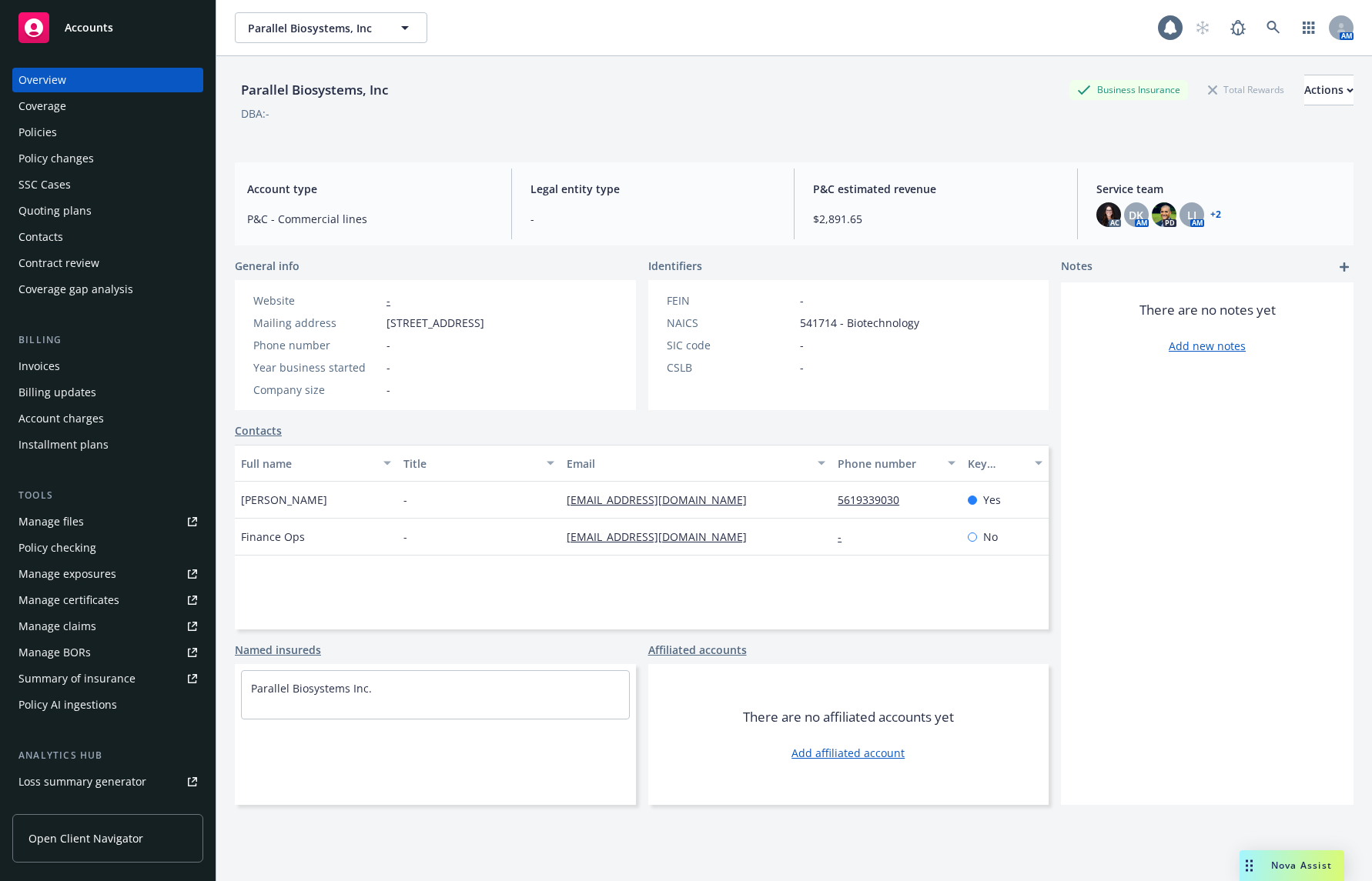
drag, startPoint x: 120, startPoint y: 134, endPoint x: 158, endPoint y: 154, distance: 42.9
click at [120, 133] on div "Policies" at bounding box center [107, 133] width 179 height 24
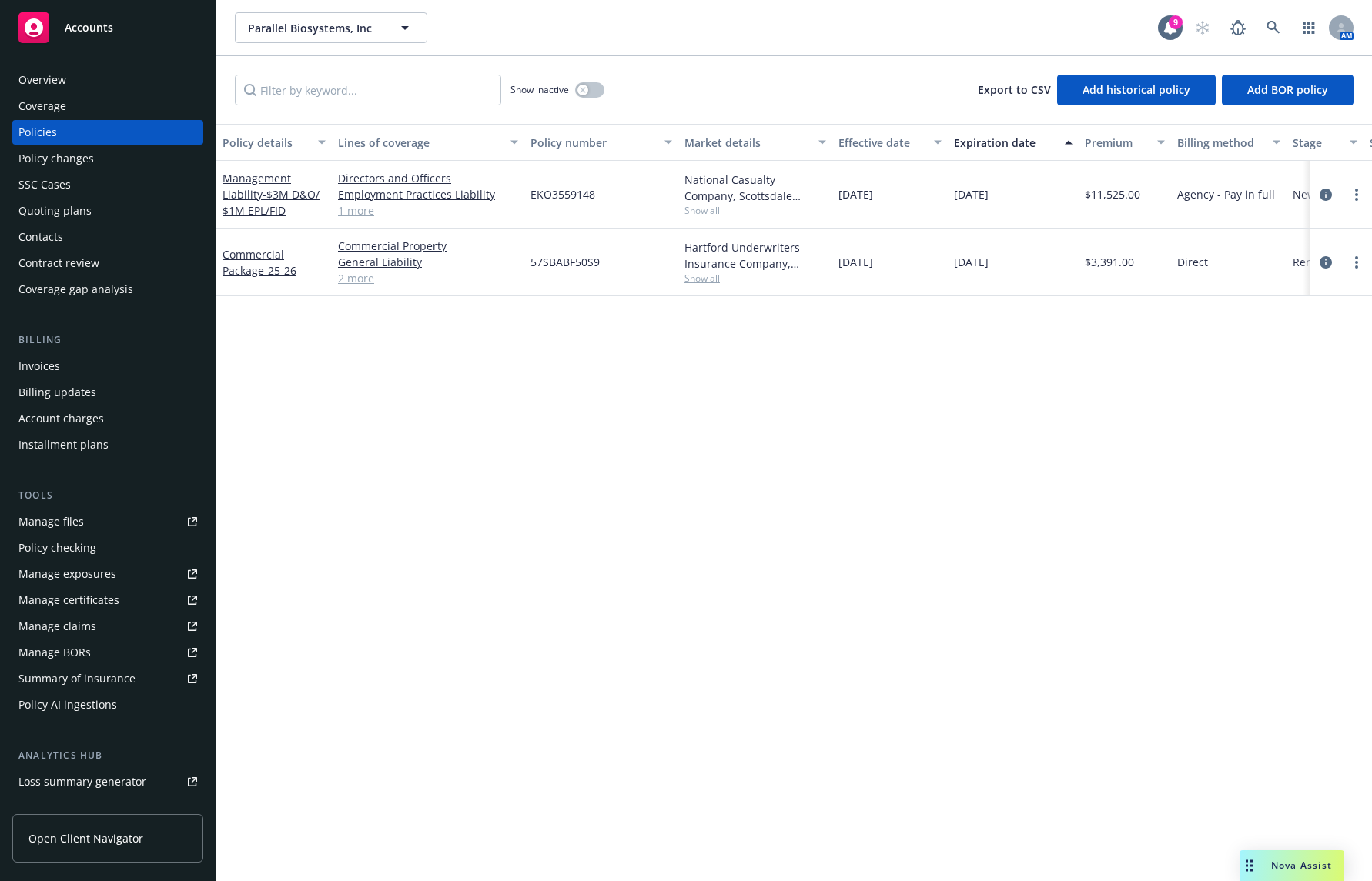
click at [565, 203] on div "EKO3559148" at bounding box center [601, 195] width 154 height 68
copy span "EKO3559148"
